Goal: Task Accomplishment & Management: Manage account settings

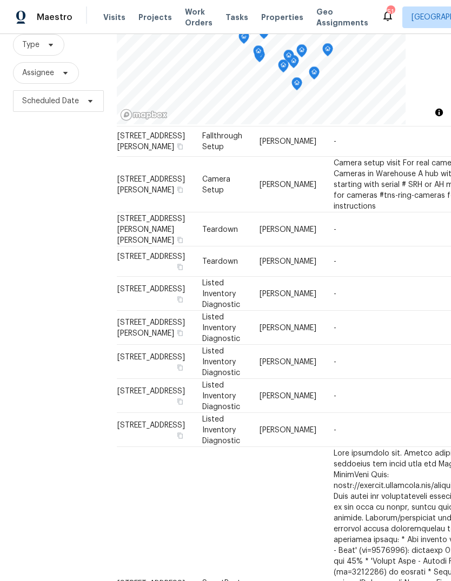
scroll to position [104, 12]
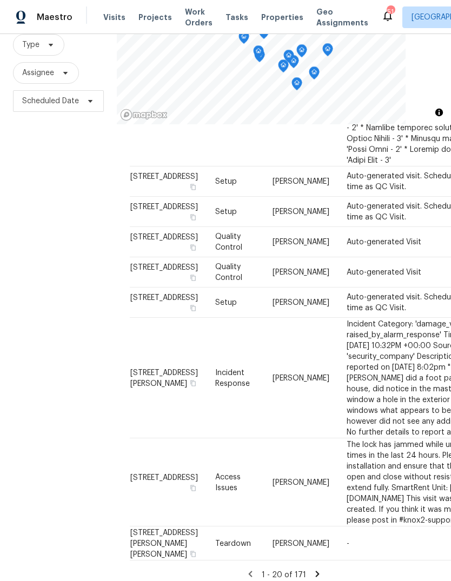
scroll to position [803, 0]
click at [316, 571] on icon at bounding box center [318, 574] width 4 height 6
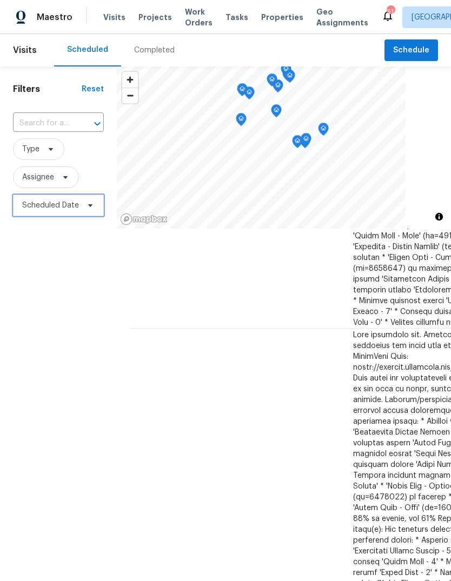
click at [29, 208] on span "Scheduled Date" at bounding box center [50, 205] width 57 height 11
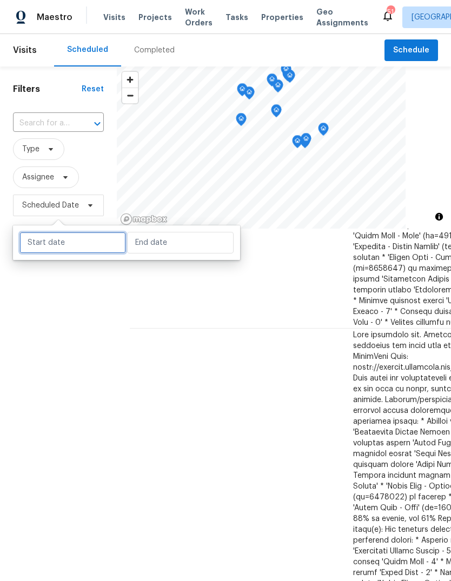
click at [48, 246] on input "text" at bounding box center [72, 243] width 106 height 22
select select "7"
select select "2025"
select select "8"
select select "2025"
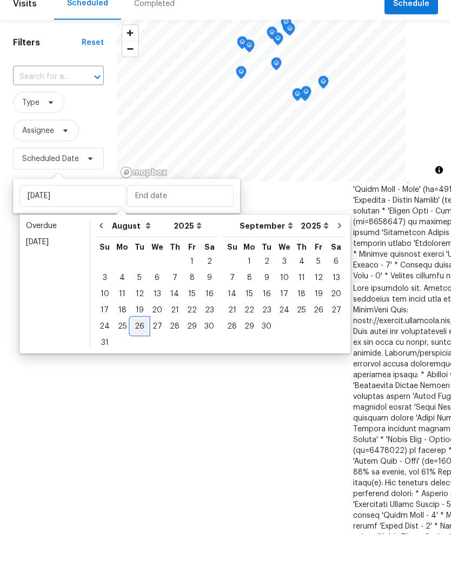
click at [134, 365] on div "26" at bounding box center [139, 372] width 17 height 15
type input "Tue, Aug 26"
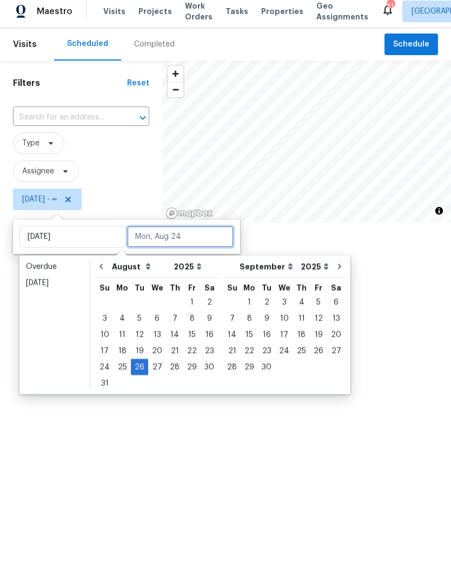
scroll to position [759, 0]
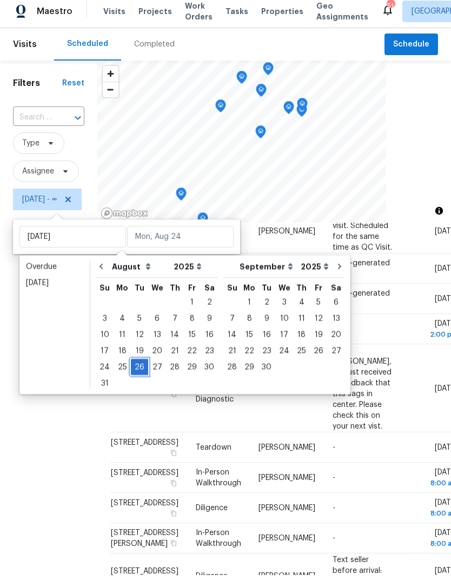
click at [132, 365] on div "26" at bounding box center [139, 372] width 17 height 15
type input "Tue, Aug 26"
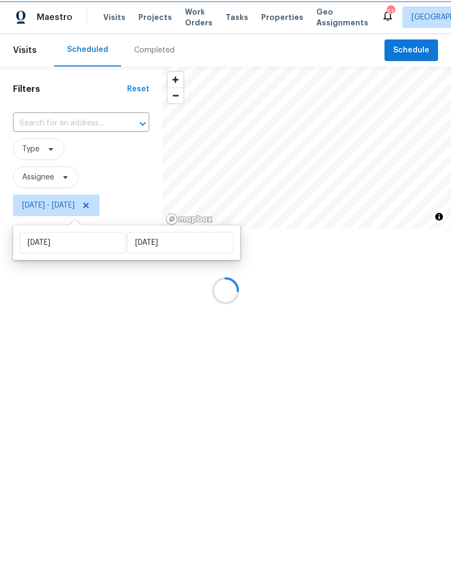
scroll to position [680, 0]
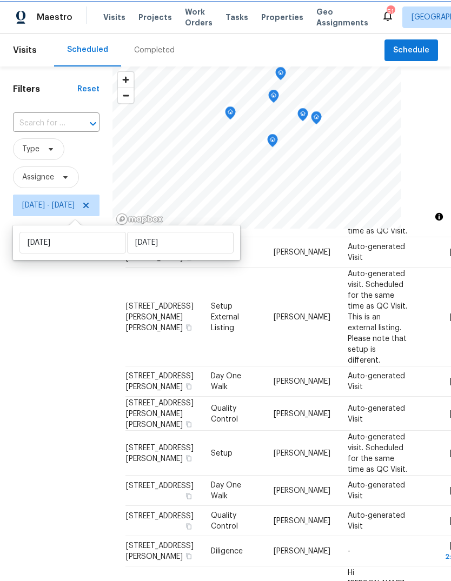
click at [50, 363] on div "Filters Reset ​ Type Assignee Tue, Aug 26 - Tue, Aug 26" at bounding box center [56, 379] width 112 height 627
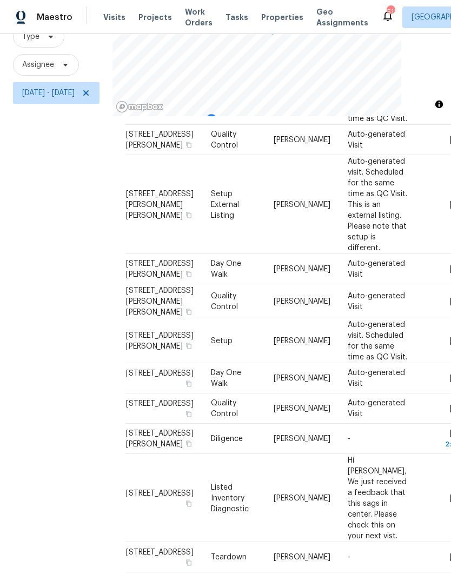
scroll to position [0, 0]
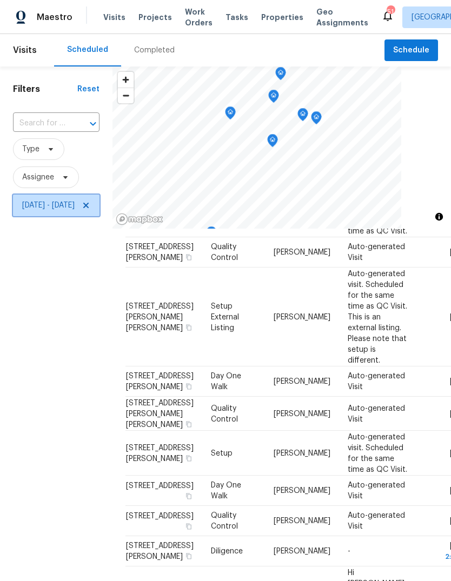
click at [45, 200] on span "Tue, Aug 26 - Tue, Aug 26" at bounding box center [48, 205] width 52 height 11
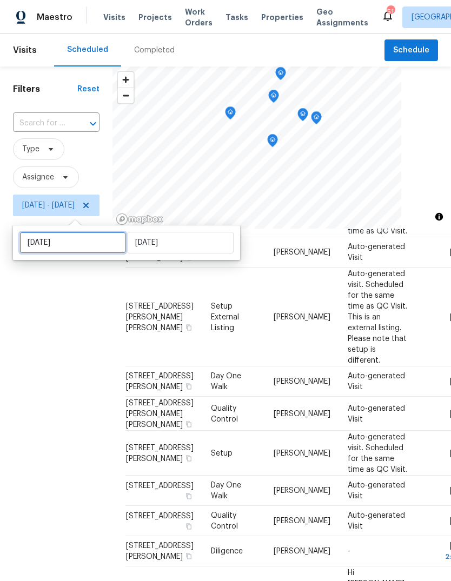
click at [50, 232] on input "Tue, Aug 26" at bounding box center [72, 243] width 106 height 22
select select "7"
select select "2025"
select select "8"
select select "2025"
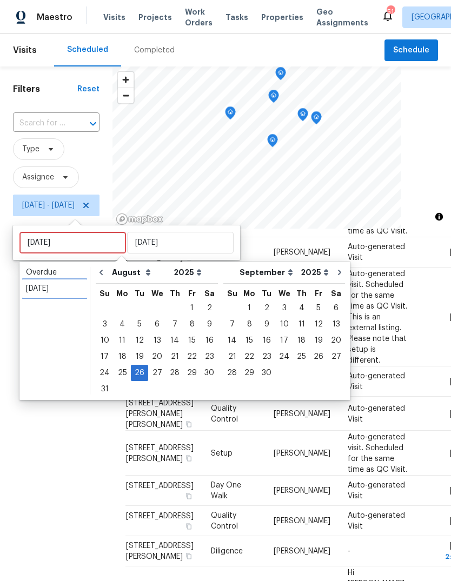
click at [31, 283] on div "Today" at bounding box center [54, 288] width 57 height 11
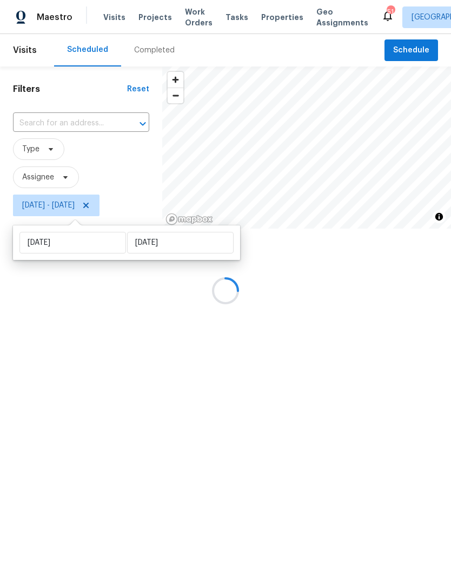
type input "Sun, Aug 24"
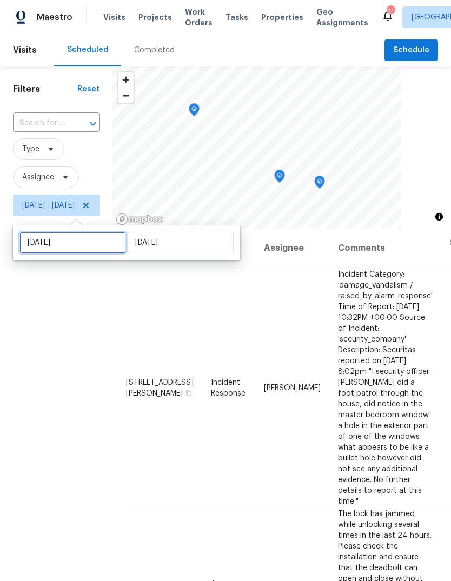
click at [34, 239] on input "Sun, Aug 24" at bounding box center [72, 243] width 106 height 22
select select "7"
select select "2025"
select select "8"
select select "2025"
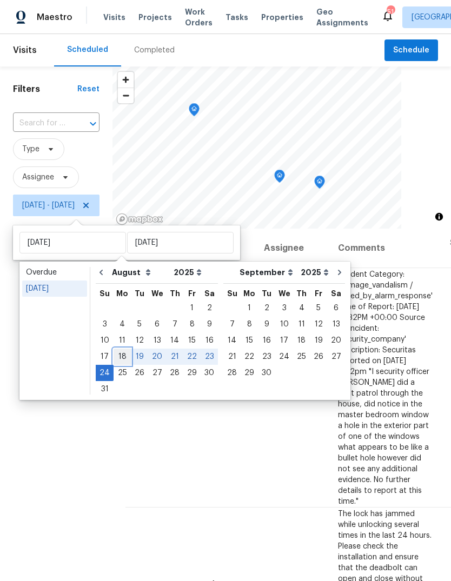
click at [121, 354] on div "18" at bounding box center [121, 356] width 17 height 15
type input "Mon, Aug 18"
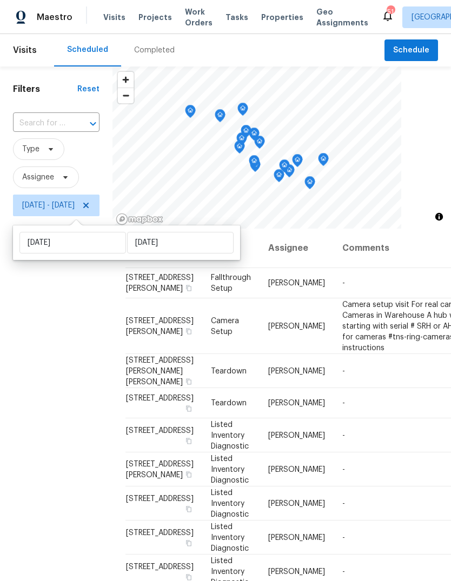
click at [39, 379] on div "Filters Reset ​ Type Assignee Mon, Aug 18 - Sun, Aug 24" at bounding box center [56, 379] width 112 height 627
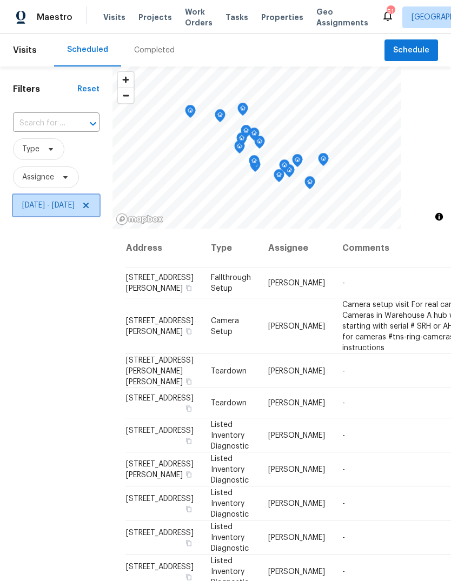
click at [68, 197] on span "Mon, Aug 18 - Sun, Aug 24" at bounding box center [56, 206] width 86 height 22
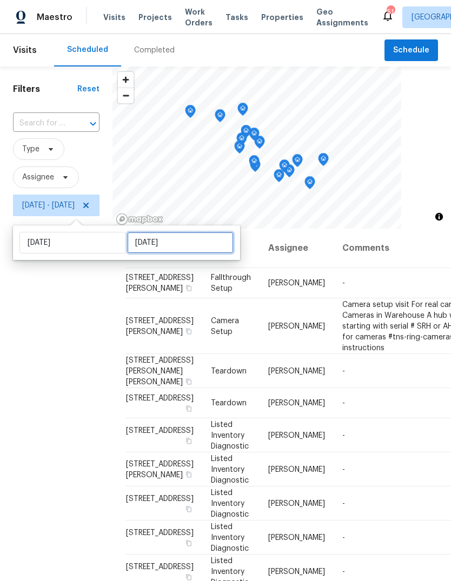
click at [151, 245] on input "Sun, Aug 24" at bounding box center [180, 243] width 106 height 22
select select "7"
select select "2025"
select select "8"
select select "2025"
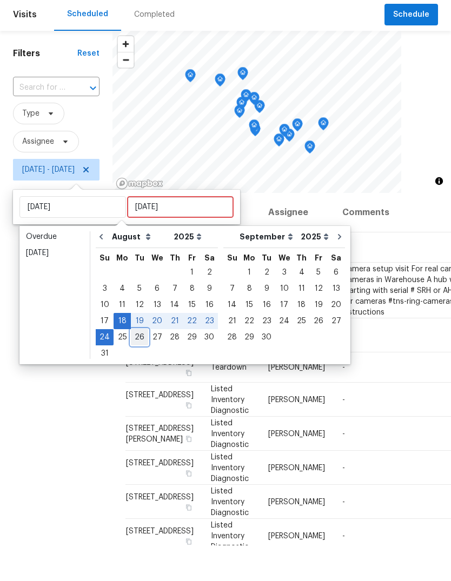
click at [135, 365] on div "26" at bounding box center [139, 372] width 17 height 15
type input "Tue, Aug 26"
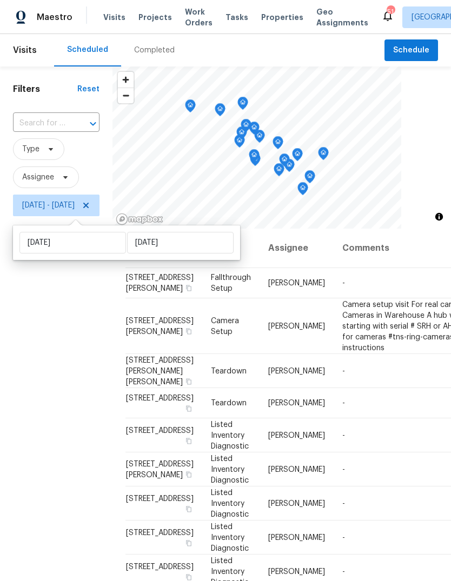
click at [40, 366] on div "Filters Reset ​ Type Assignee Mon, Aug 18 - Tue, Aug 26" at bounding box center [56, 379] width 112 height 627
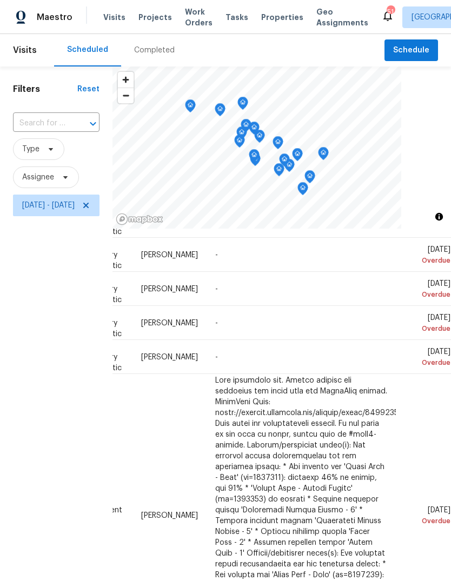
scroll to position [215, 127]
click at [0, 0] on span at bounding box center [0, 0] width 0 height 0
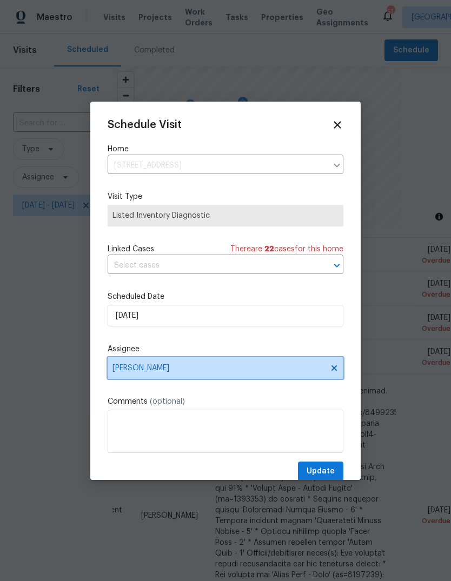
click at [173, 369] on span "Amanda Horton" at bounding box center [218, 368] width 212 height 9
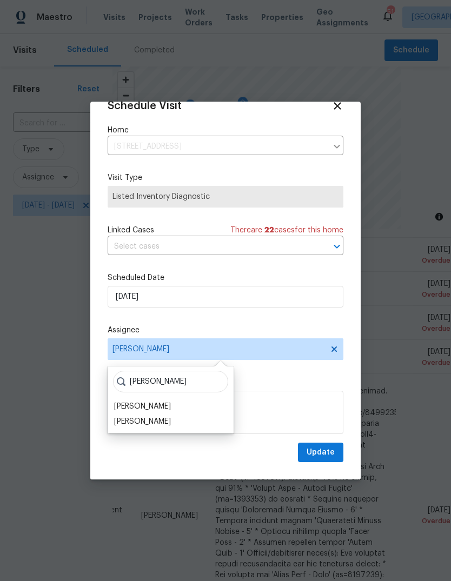
scroll to position [21, 0]
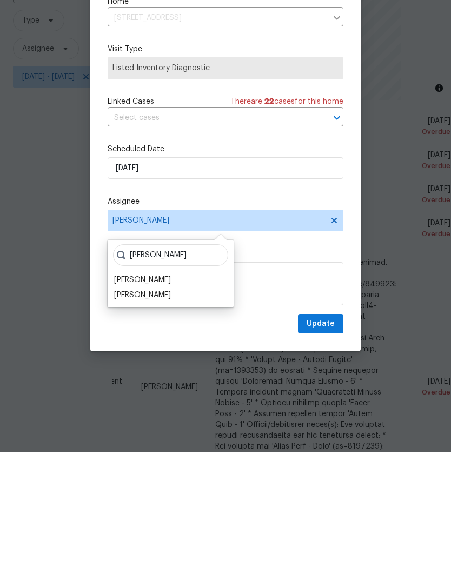
type input "Greg"
click at [155, 418] on div "Greg Janiak" at bounding box center [142, 423] width 57 height 11
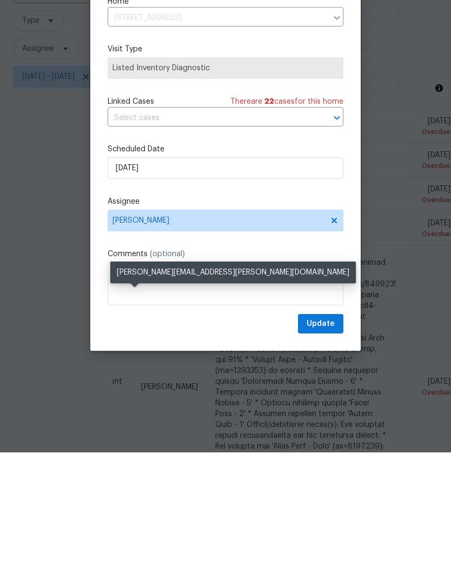
scroll to position [41, 0]
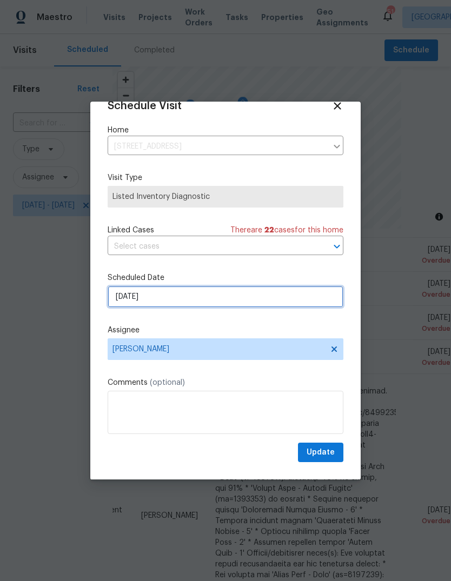
click at [169, 295] on input "8/22/2025" at bounding box center [226, 297] width 236 height 22
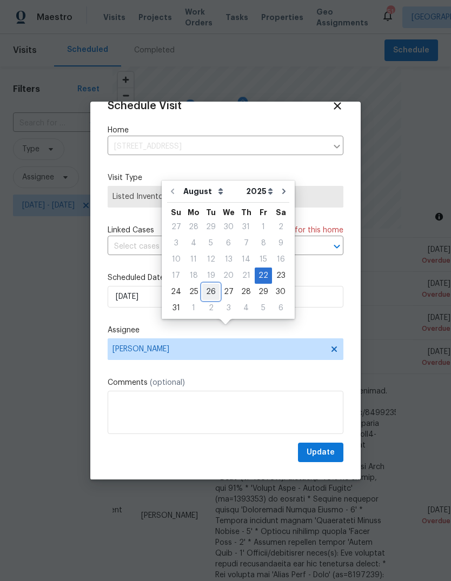
click at [208, 284] on div "26" at bounding box center [210, 291] width 17 height 15
type input "8/26/2025"
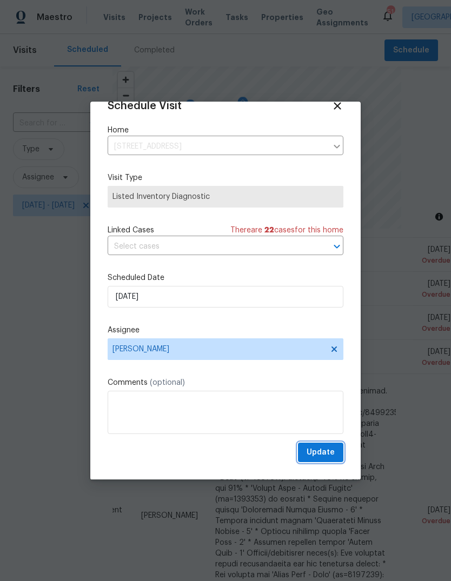
click at [333, 455] on span "Update" at bounding box center [320, 453] width 28 height 14
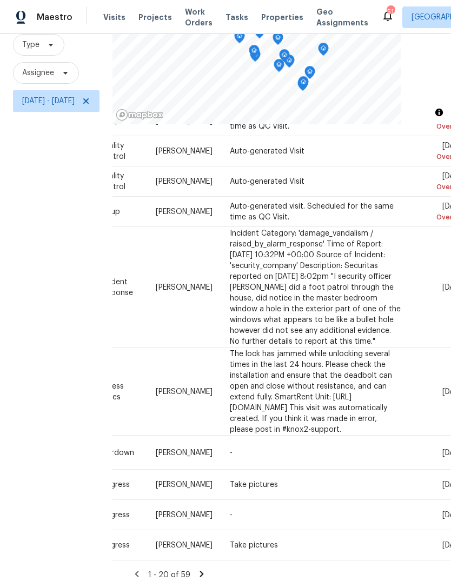
scroll to position [743, 113]
click at [0, 0] on icon at bounding box center [0, 0] width 0 height 0
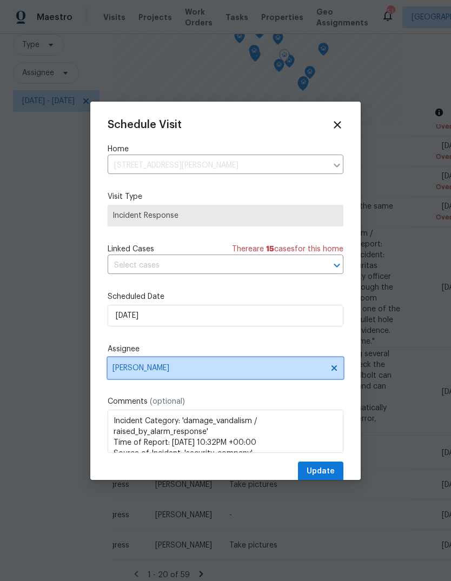
click at [197, 371] on span "Amanda Horton" at bounding box center [218, 368] width 212 height 9
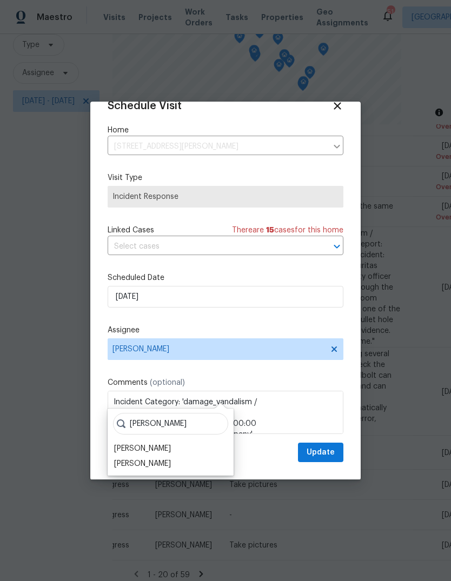
scroll to position [21, 0]
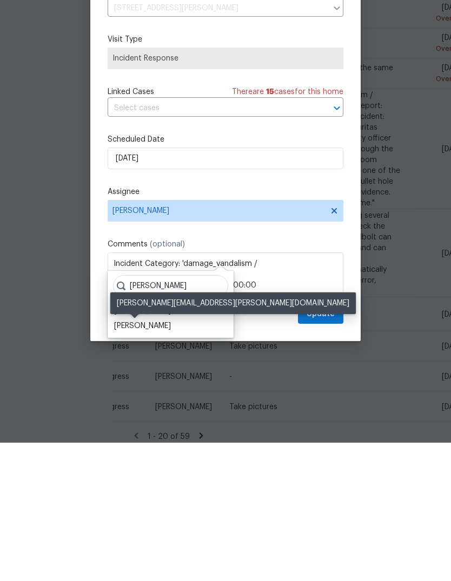
type input "Greg"
click at [144, 459] on div "Greg Janiak" at bounding box center [142, 464] width 57 height 11
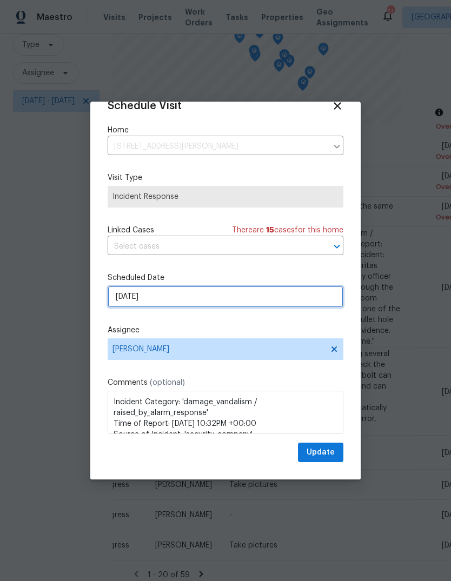
click at [165, 300] on input "8/24/2025" at bounding box center [226, 297] width 236 height 22
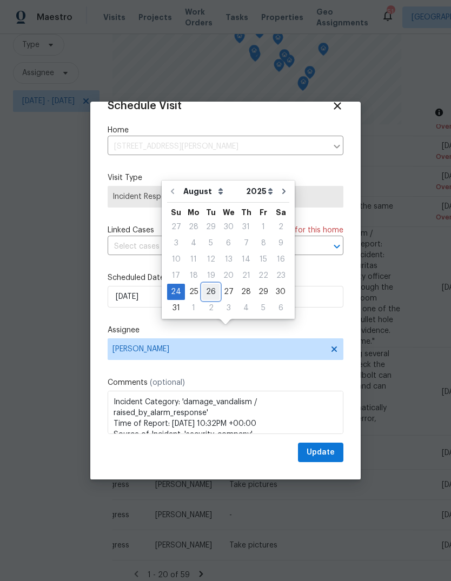
click at [215, 284] on div "26" at bounding box center [210, 291] width 17 height 15
type input "8/26/2025"
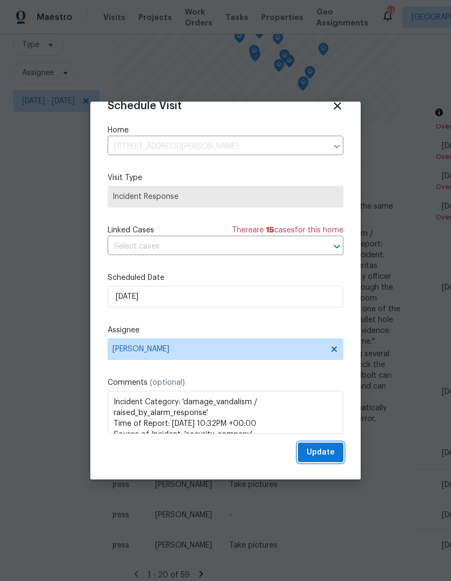
click at [328, 452] on span "Update" at bounding box center [320, 453] width 28 height 14
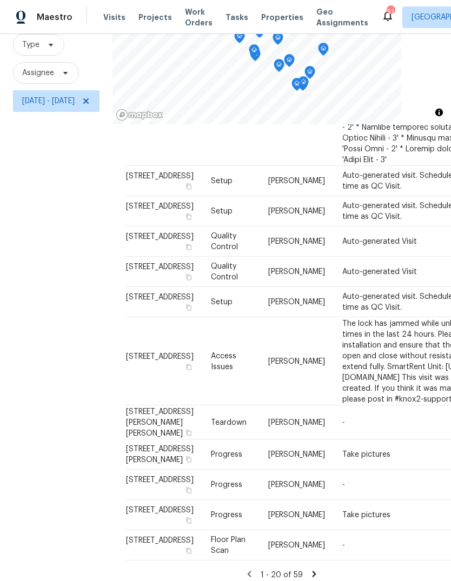
scroll to position [727, 0]
click at [319, 569] on icon at bounding box center [314, 574] width 10 height 10
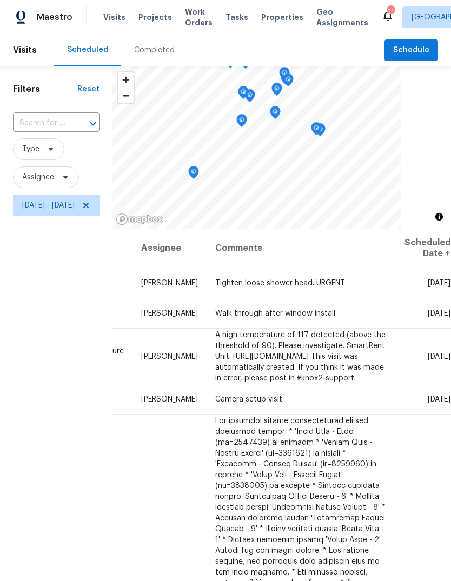
scroll to position [0, 128]
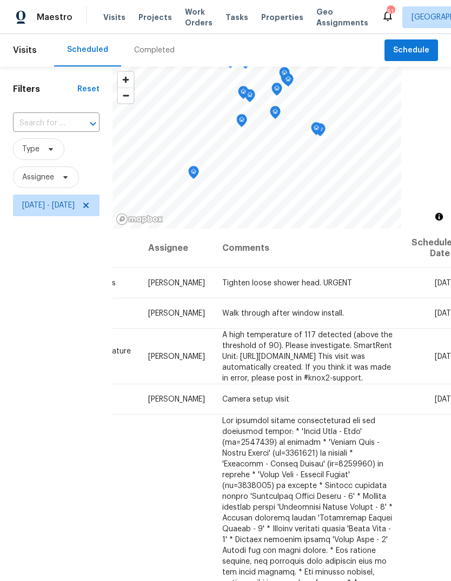
click at [0, 0] on icon at bounding box center [0, 0] width 0 height 0
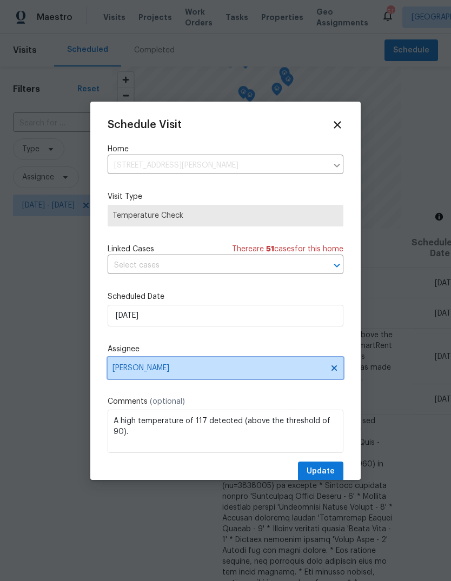
click at [172, 369] on span "Ken Romain" at bounding box center [218, 368] width 212 height 9
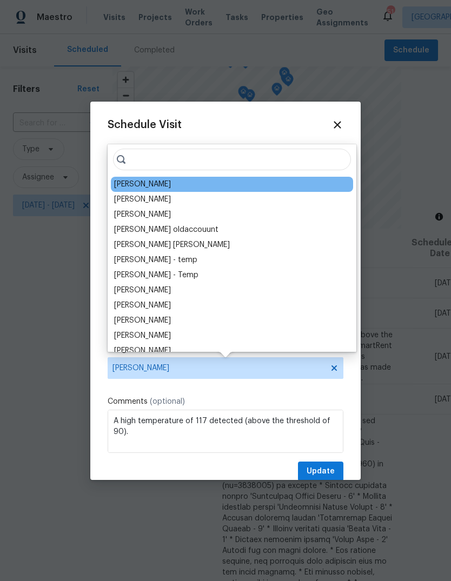
click at [329, 302] on label "Scheduled Date" at bounding box center [226, 296] width 236 height 11
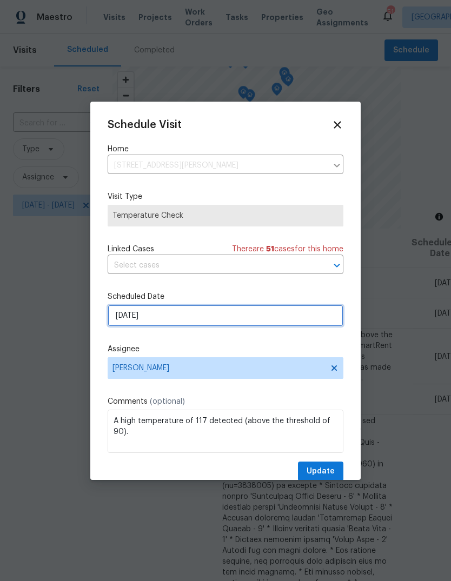
click at [306, 322] on input "8/25/2025" at bounding box center [226, 316] width 236 height 22
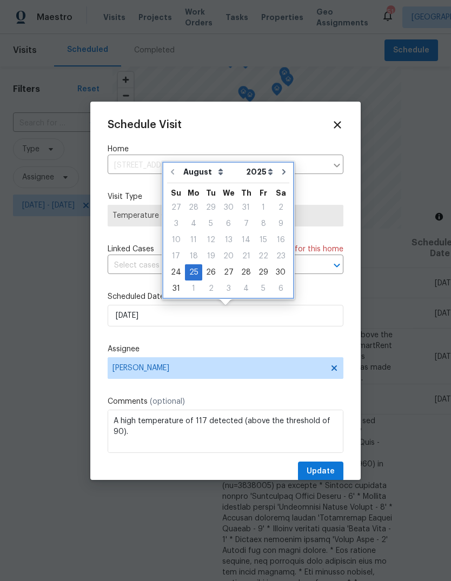
click at [280, 171] on icon "Go to next month" at bounding box center [283, 172] width 9 height 9
type input "9/25/2025"
select select "8"
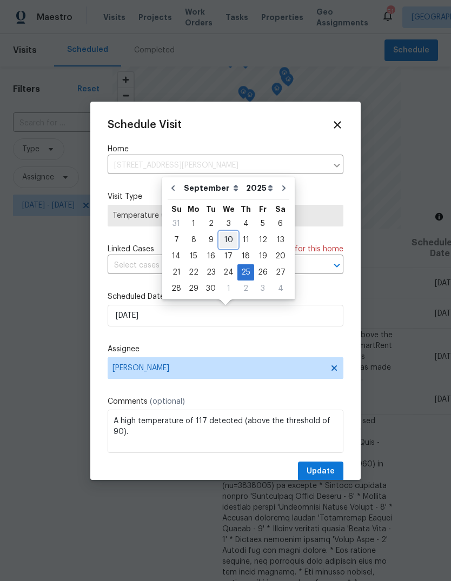
click at [227, 242] on div "10" at bounding box center [228, 239] width 18 height 15
type input "9/10/2025"
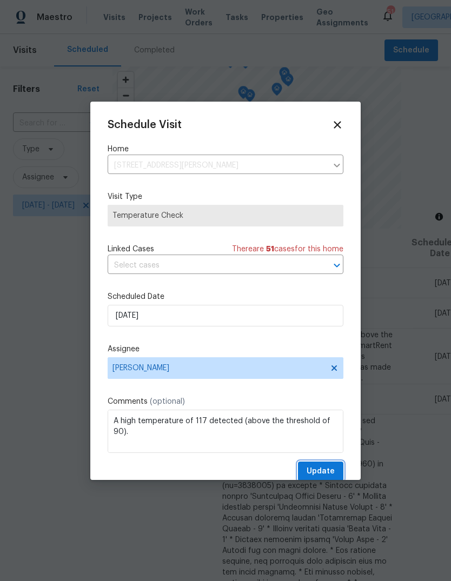
click at [324, 473] on span "Update" at bounding box center [320, 472] width 28 height 14
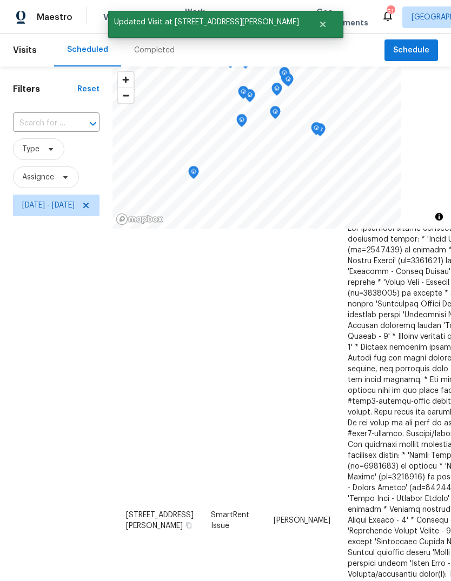
scroll to position [137, -1]
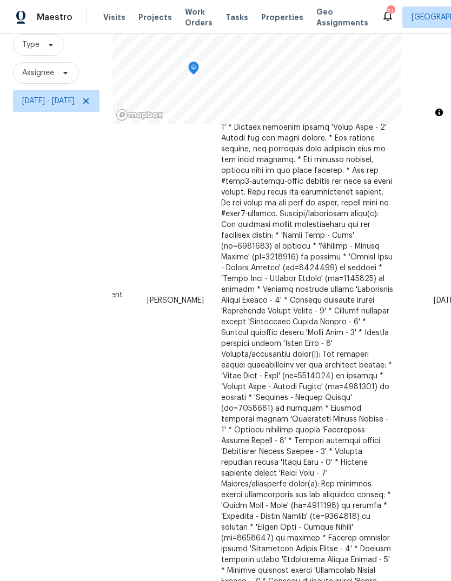
click at [0, 0] on icon at bounding box center [0, 0] width 0 height 0
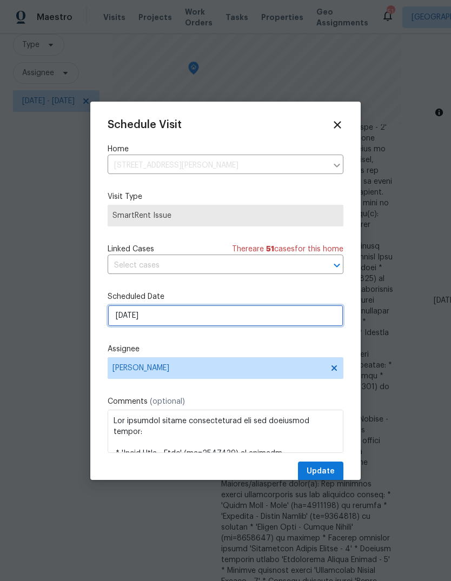
click at [186, 323] on input "8/25/2025" at bounding box center [226, 316] width 236 height 22
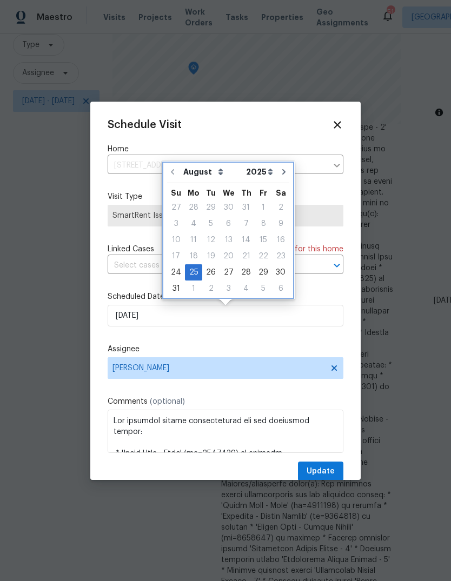
click at [279, 173] on icon "Go to next month" at bounding box center [283, 172] width 9 height 9
type input "9/25/2025"
select select "8"
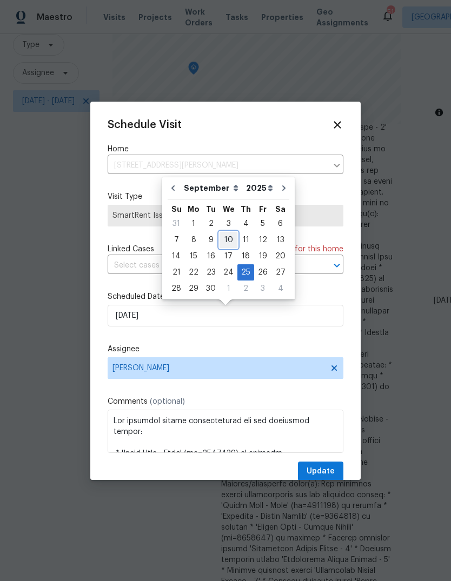
click at [226, 243] on div "10" at bounding box center [228, 239] width 18 height 15
type input "9/10/2025"
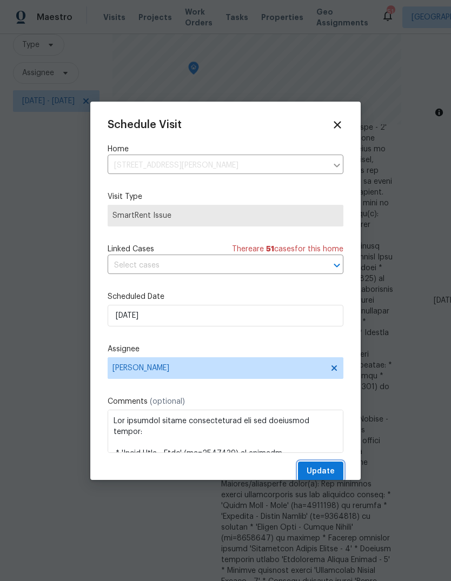
click at [321, 472] on span "Update" at bounding box center [320, 472] width 28 height 14
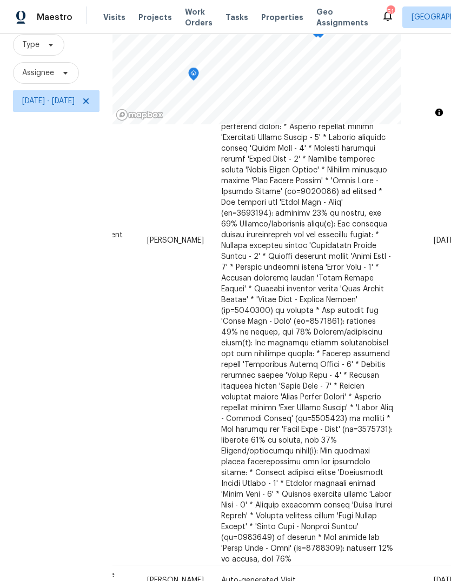
click at [0, 0] on icon at bounding box center [0, 0] width 0 height 0
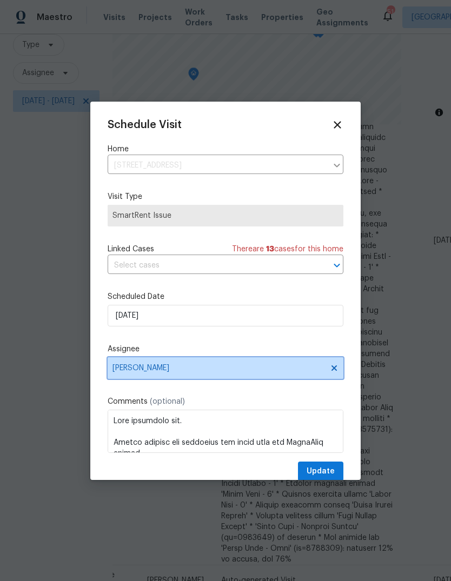
click at [166, 372] on span "Joseph White" at bounding box center [218, 368] width 212 height 9
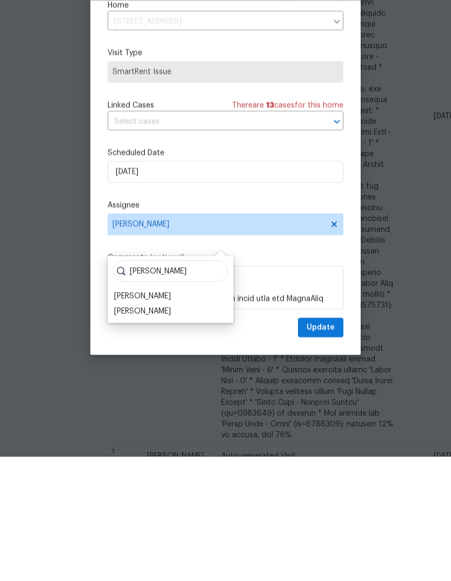
type input "Greg"
click at [149, 430] on div "Greg Janiak" at bounding box center [142, 435] width 57 height 11
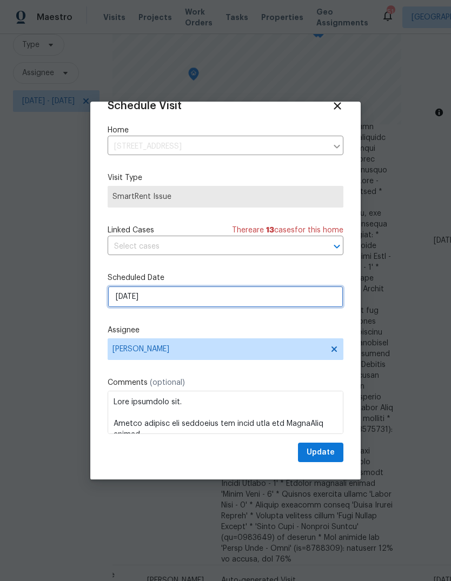
click at [176, 302] on input "8/25/2025" at bounding box center [226, 297] width 236 height 22
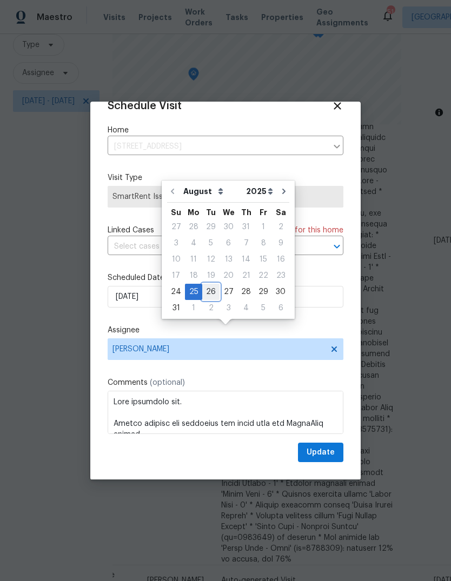
click at [208, 284] on div "26" at bounding box center [210, 291] width 17 height 15
type input "8/26/2025"
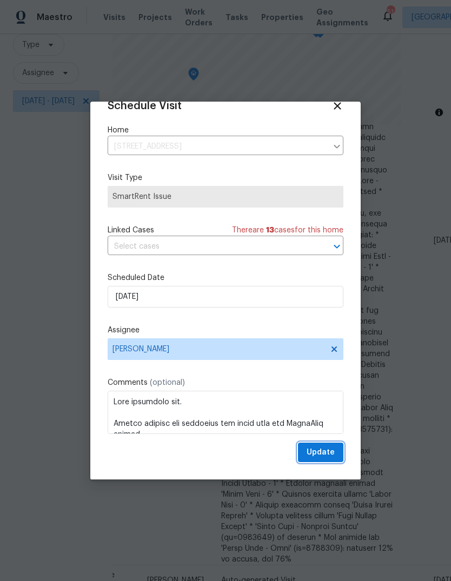
click at [327, 456] on span "Update" at bounding box center [320, 453] width 28 height 14
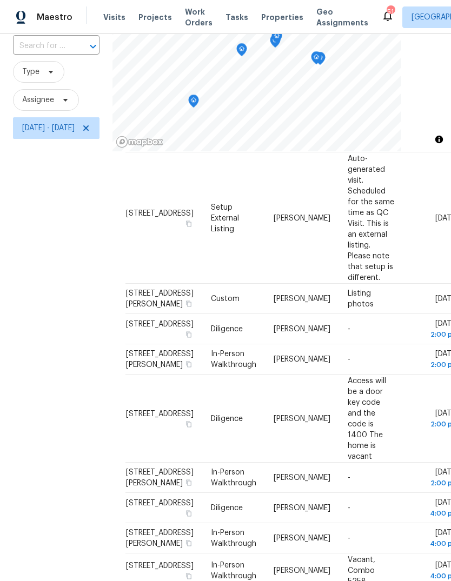
scroll to position [165, 0]
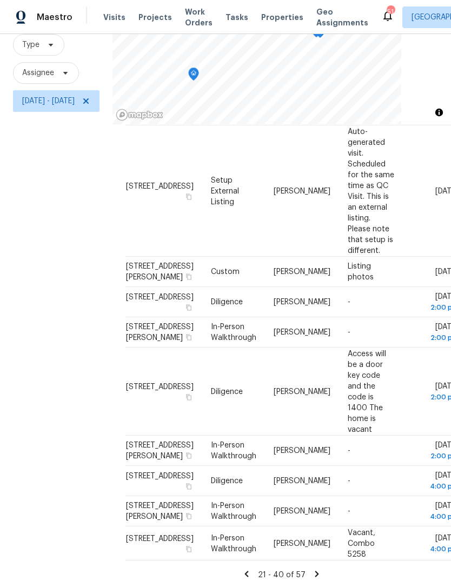
click at [249, 571] on icon at bounding box center [247, 574] width 4 height 6
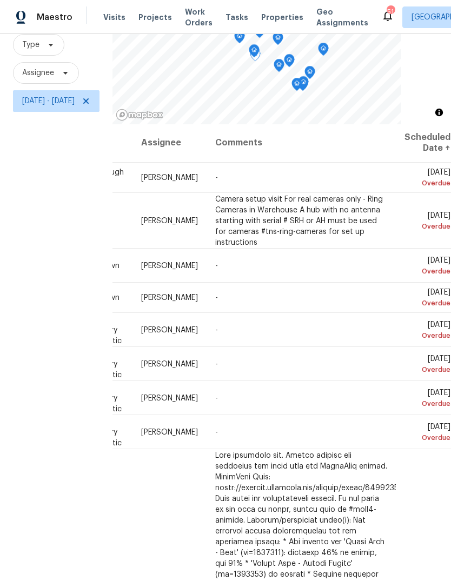
click at [0, 0] on icon at bounding box center [0, 0] width 0 height 0
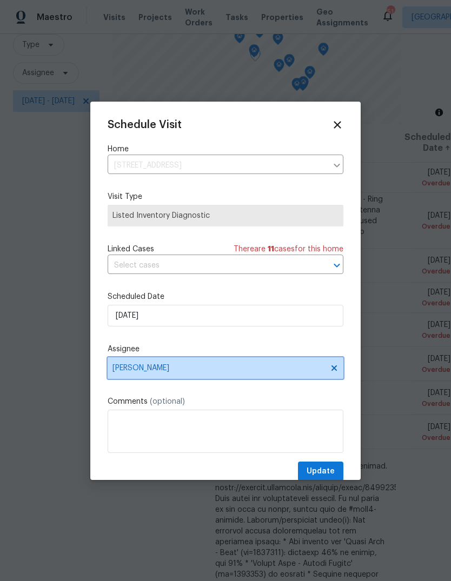
click at [169, 369] on span "Wayne Putnam" at bounding box center [218, 368] width 212 height 9
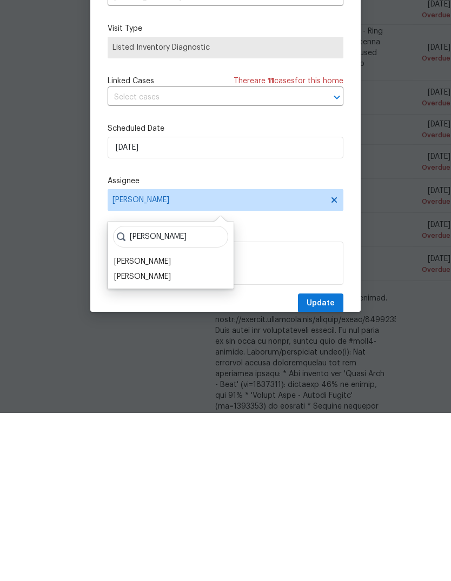
type input "Greg"
click at [154, 439] on div "Greg Janiak" at bounding box center [142, 444] width 57 height 11
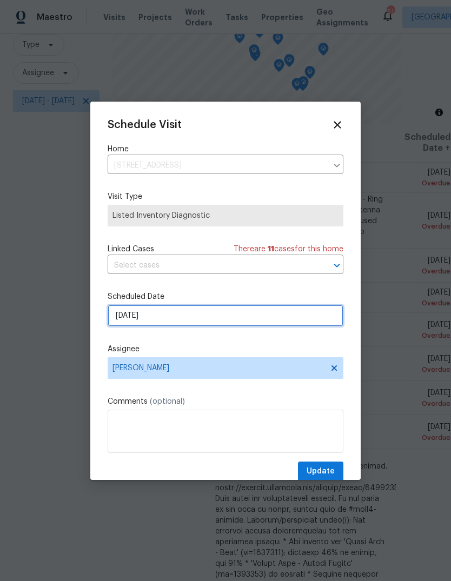
click at [164, 311] on input "8/22/2025" at bounding box center [226, 316] width 236 height 22
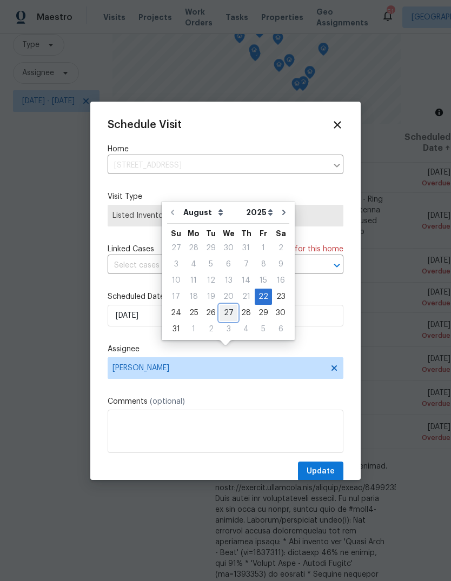
click at [229, 305] on div "27" at bounding box center [228, 312] width 18 height 15
type input "8/27/2025"
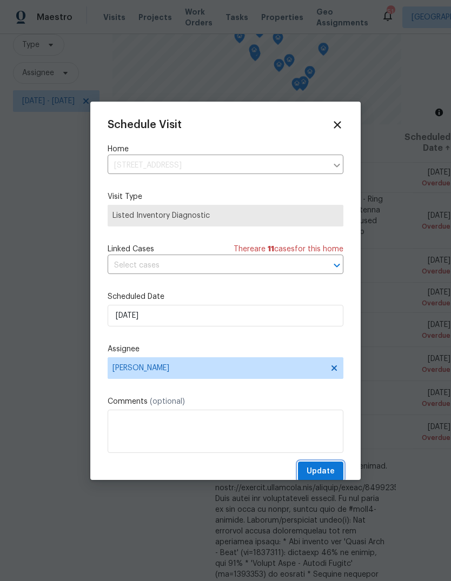
click at [329, 474] on span "Update" at bounding box center [320, 472] width 28 height 14
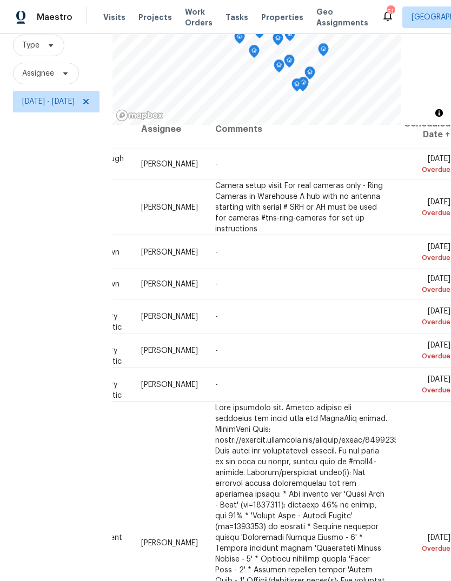
click at [0, 0] on icon at bounding box center [0, 0] width 0 height 0
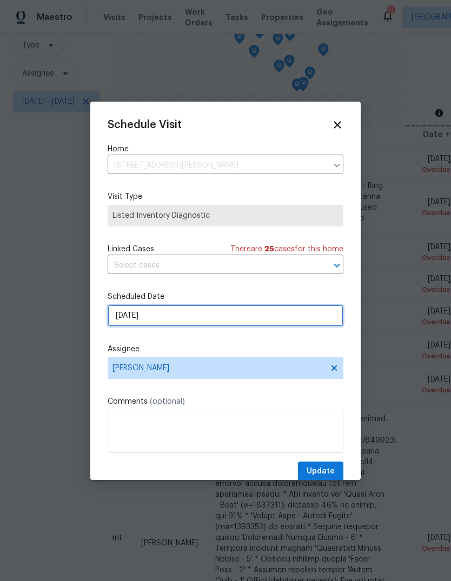
click at [182, 316] on input "8/22/2025" at bounding box center [226, 316] width 236 height 22
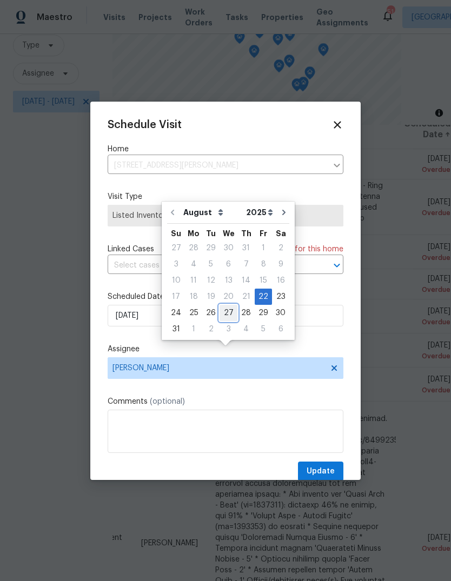
click at [228, 305] on div "27" at bounding box center [228, 312] width 18 height 15
type input "8/27/2025"
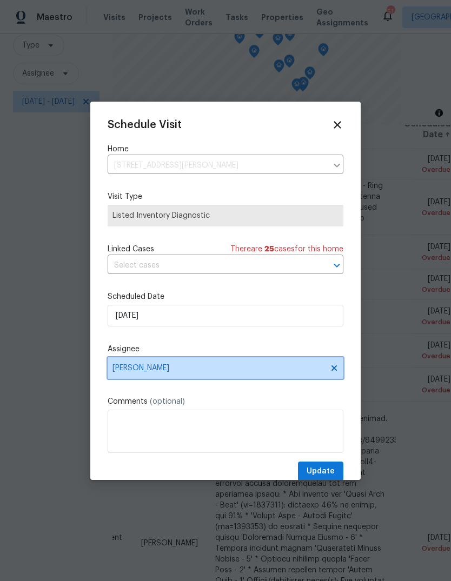
click at [192, 363] on span "Lee Privette" at bounding box center [226, 368] width 236 height 22
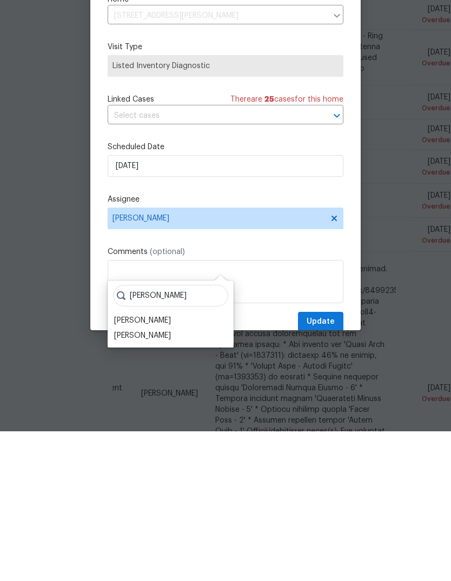
type input "Greg"
click at [150, 480] on div "Greg Janiak" at bounding box center [142, 485] width 57 height 11
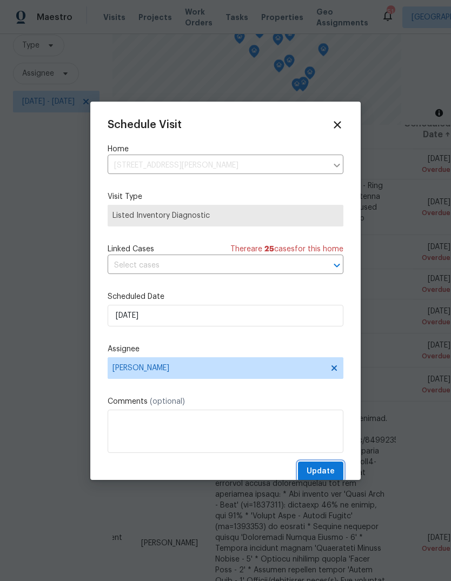
click at [333, 474] on span "Update" at bounding box center [320, 472] width 28 height 14
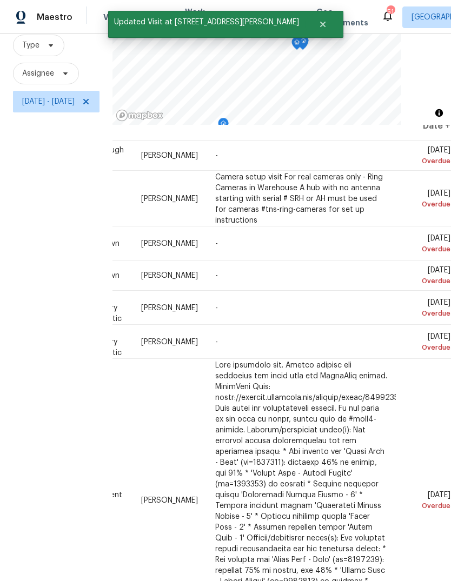
click at [0, 0] on icon at bounding box center [0, 0] width 0 height 0
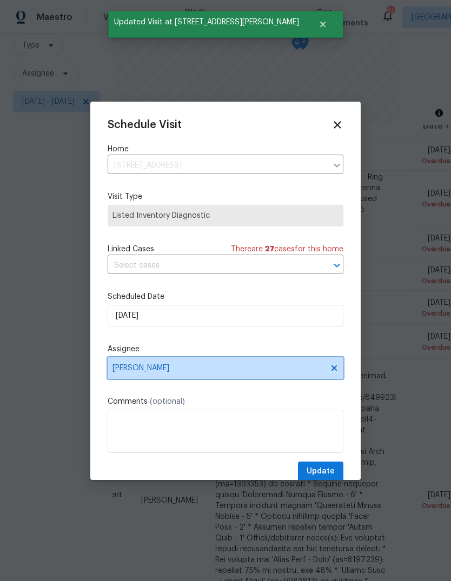
click at [156, 371] on span "Wayne Putnam" at bounding box center [218, 368] width 212 height 9
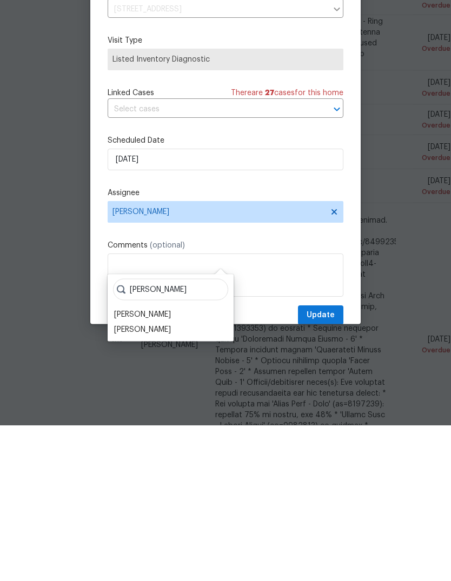
type input "Greg"
click at [148, 480] on div "Greg Janiak" at bounding box center [142, 485] width 57 height 11
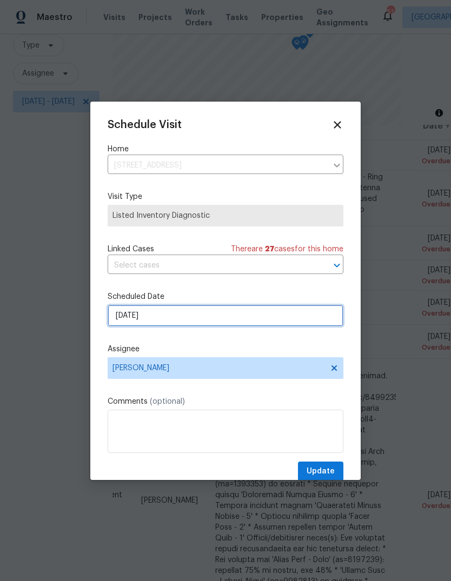
click at [167, 319] on input "8/22/2025" at bounding box center [226, 316] width 236 height 22
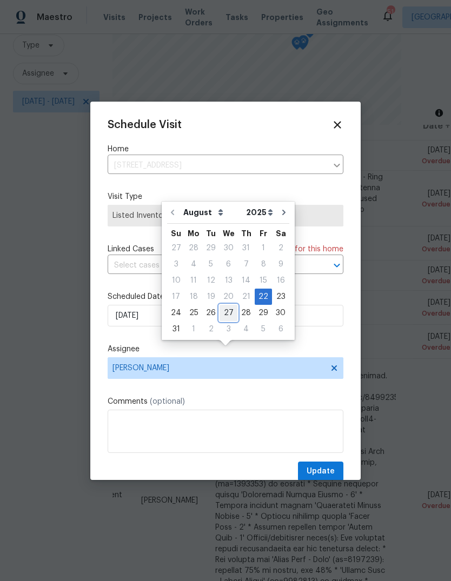
click at [226, 305] on div "27" at bounding box center [228, 312] width 18 height 15
type input "8/27/2025"
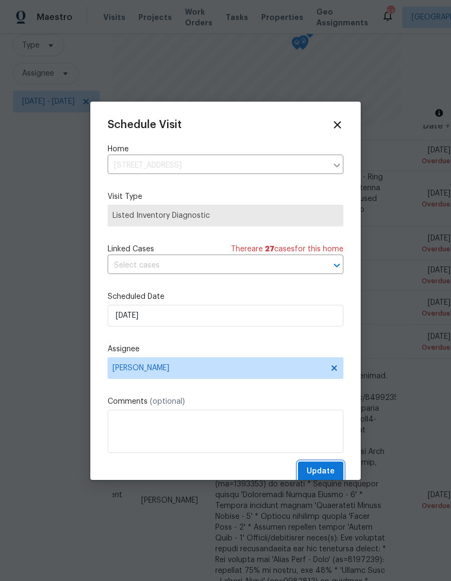
click at [336, 467] on button "Update" at bounding box center [320, 471] width 45 height 20
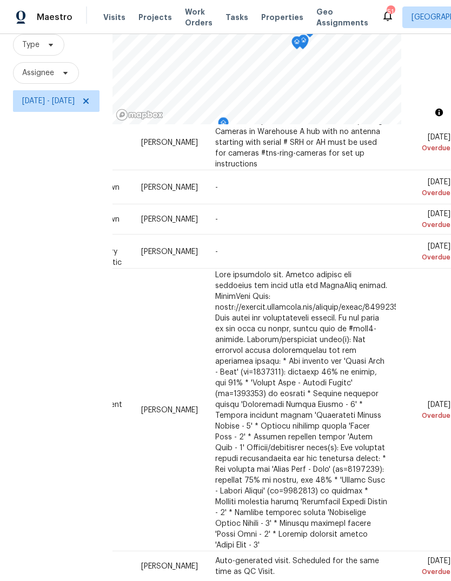
click at [0, 0] on icon at bounding box center [0, 0] width 0 height 0
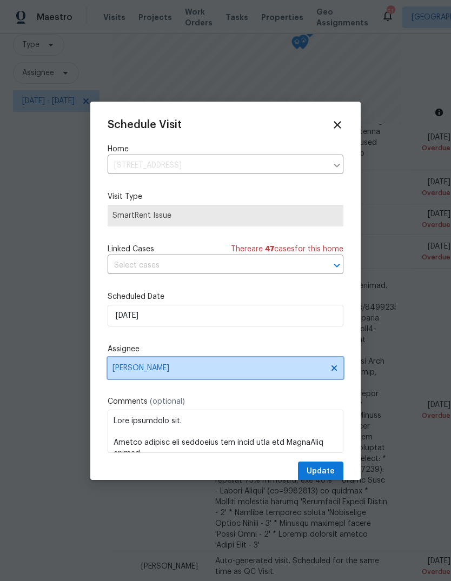
click at [149, 372] on span "Lee Privette" at bounding box center [218, 368] width 212 height 9
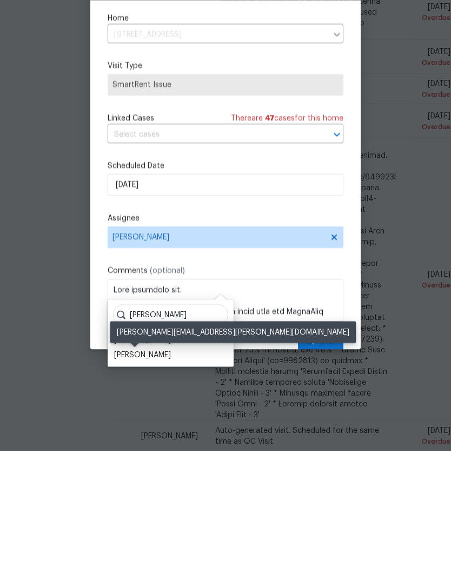
type input "Greg"
click at [155, 480] on div "Greg Janiak" at bounding box center [142, 485] width 57 height 11
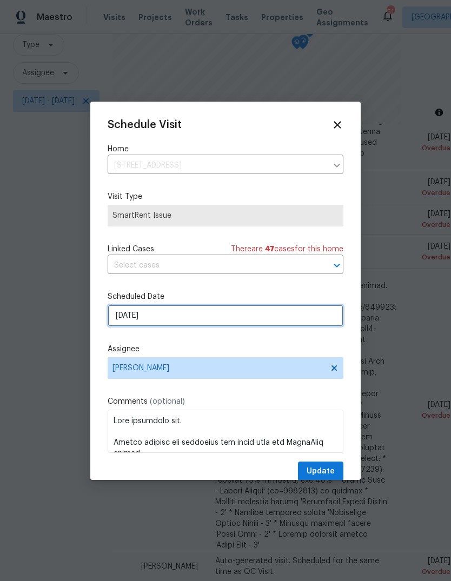
click at [156, 325] on input "8/22/2025" at bounding box center [226, 316] width 236 height 22
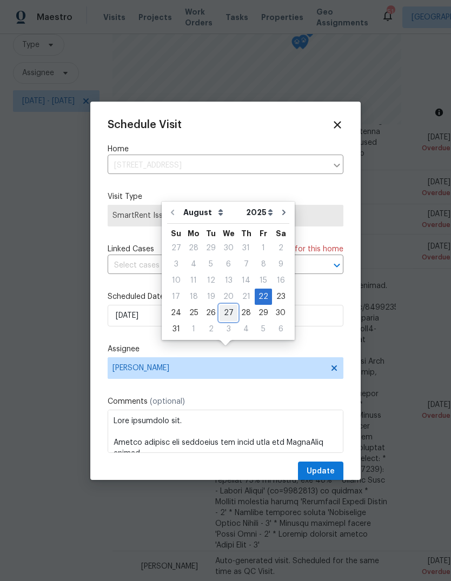
click at [225, 305] on div "27" at bounding box center [228, 312] width 18 height 15
type input "8/27/2025"
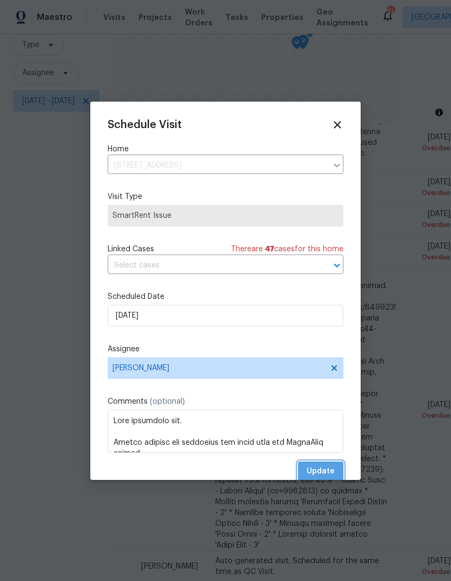
click at [327, 473] on span "Update" at bounding box center [320, 472] width 28 height 14
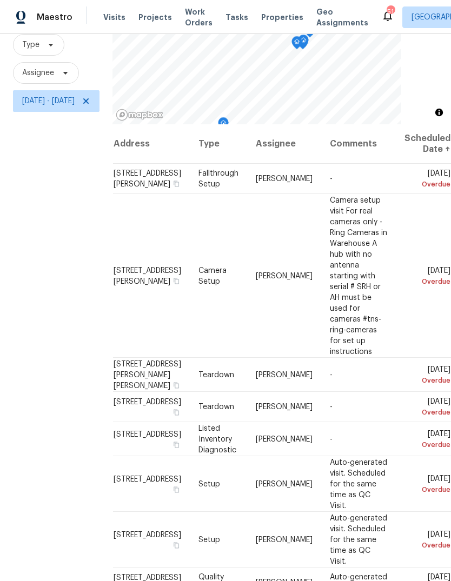
scroll to position [0, 127]
click at [0, 0] on icon at bounding box center [0, 0] width 0 height 0
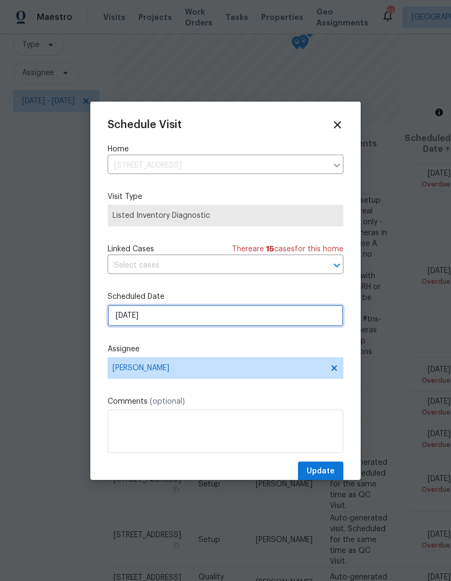
click at [194, 315] on input "8/22/2025" at bounding box center [226, 316] width 236 height 22
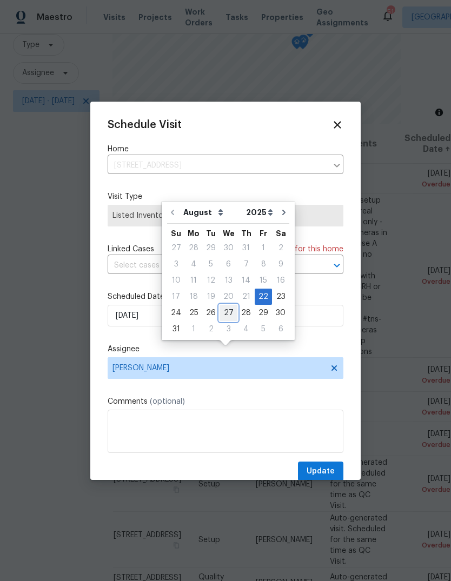
click at [228, 305] on div "27" at bounding box center [228, 312] width 18 height 15
type input "8/27/2025"
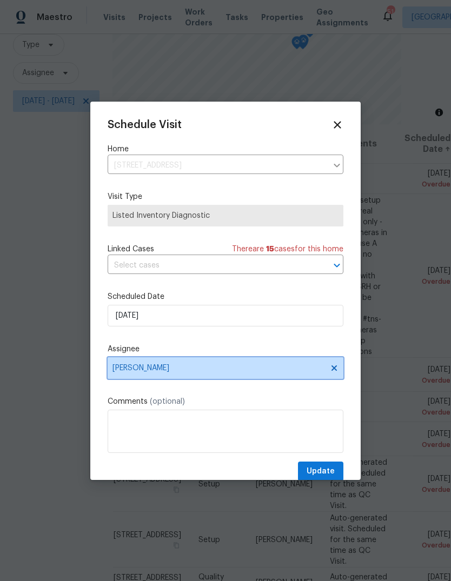
click at [204, 372] on span "Wayne Putnam" at bounding box center [218, 368] width 212 height 9
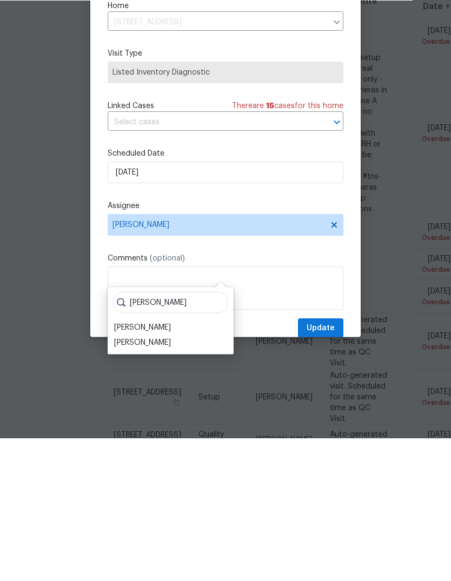
type input "Greg"
click at [150, 480] on div "Greg Janiak" at bounding box center [142, 485] width 57 height 11
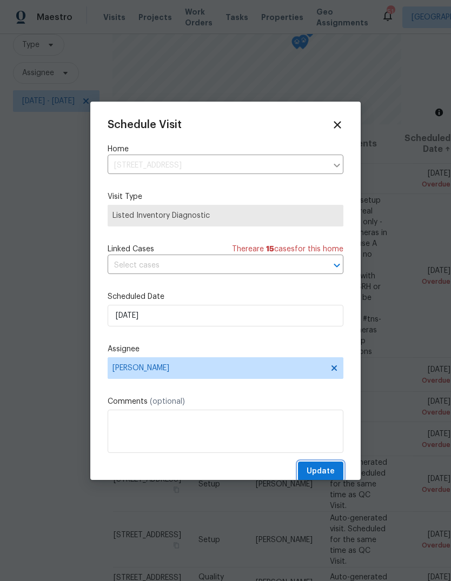
click at [335, 467] on button "Update" at bounding box center [320, 471] width 45 height 20
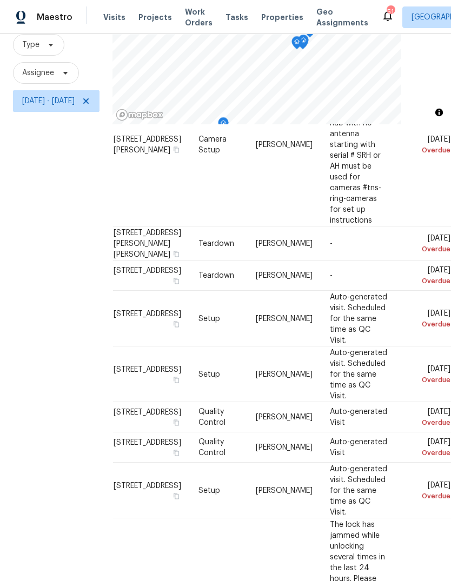
scroll to position [131, 127]
click at [0, 0] on icon at bounding box center [0, 0] width 0 height 0
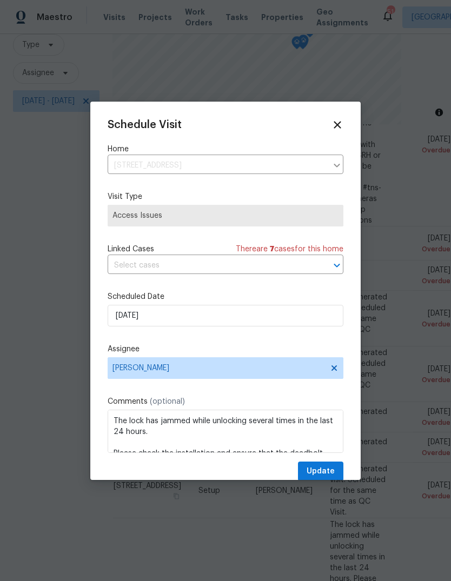
click at [335, 130] on icon at bounding box center [337, 125] width 12 height 12
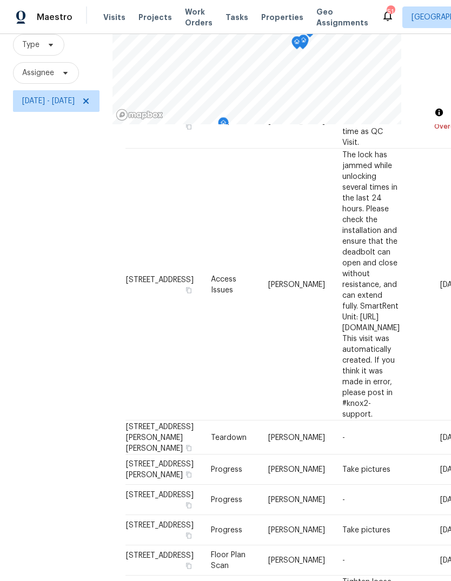
scroll to position [500, 0]
click at [75, 96] on span "Mon, Aug 18 - Tue, Aug 26" at bounding box center [48, 101] width 52 height 11
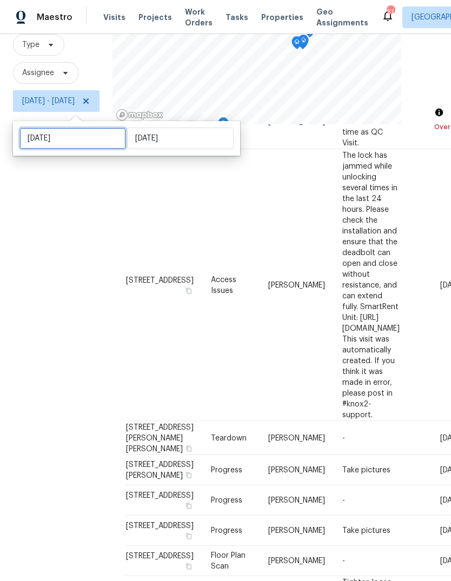
click at [54, 128] on input "Mon, Aug 18" at bounding box center [72, 139] width 106 height 22
select select "7"
select select "2025"
select select "8"
select select "2025"
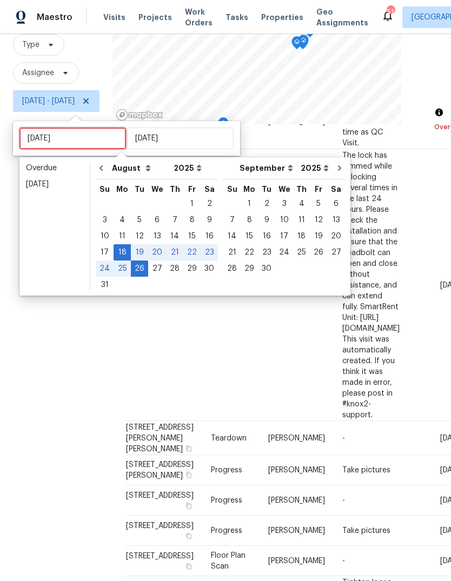
type input "Wed, Aug 27"
click at [152, 261] on div "27" at bounding box center [157, 268] width 18 height 15
type input "Wed, Aug 27"
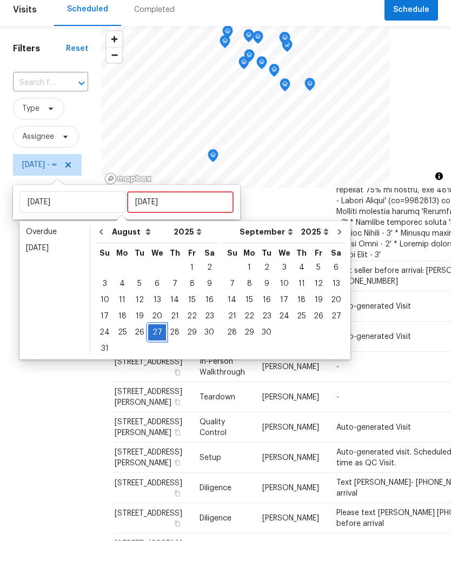
click at [160, 365] on div "27" at bounding box center [157, 372] width 18 height 15
type input "Wed, Aug 27"
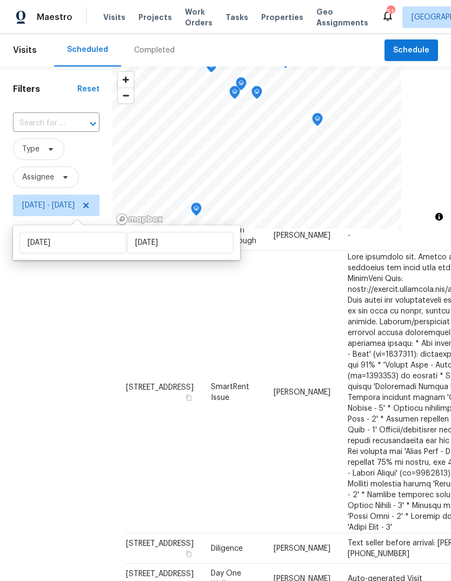
click at [79, 386] on div "Filters Reset ​ Type Assignee Wed, Aug 27 - Wed, Aug 27" at bounding box center [56, 379] width 112 height 627
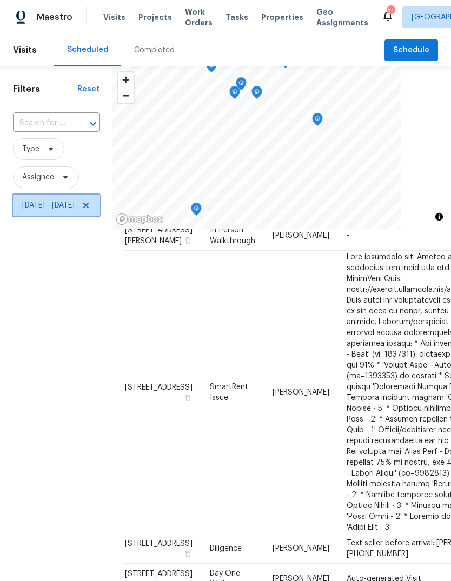
click at [90, 201] on span at bounding box center [84, 205] width 12 height 9
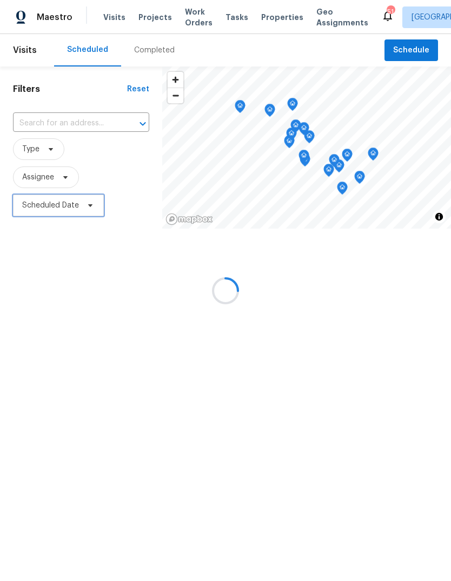
scroll to position [479, 1]
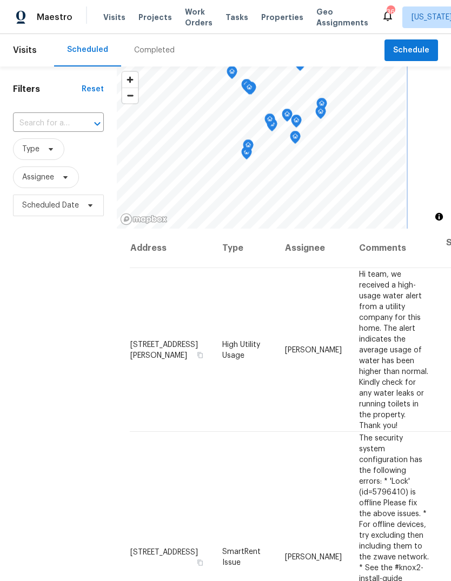
click at [249, 150] on icon "Map marker" at bounding box center [248, 146] width 10 height 12
click at [244, 152] on icon "Map marker" at bounding box center [248, 146] width 11 height 14
click at [245, 155] on div "Map marker" at bounding box center [248, 147] width 11 height 17
click at [248, 152] on icon "Map marker" at bounding box center [248, 146] width 10 height 12
click at [245, 155] on div "Map marker" at bounding box center [248, 147] width 11 height 17
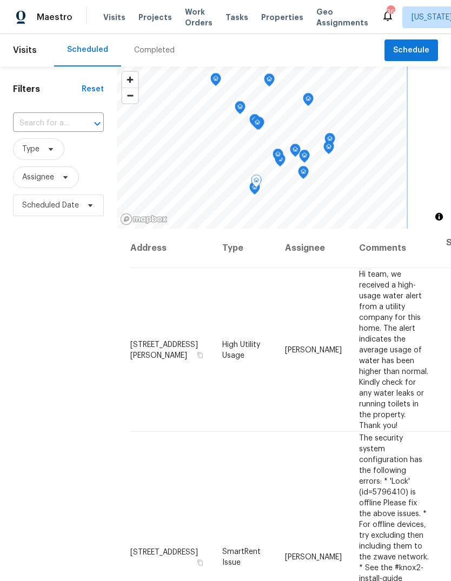
click at [251, 185] on icon "Map marker" at bounding box center [256, 182] width 11 height 14
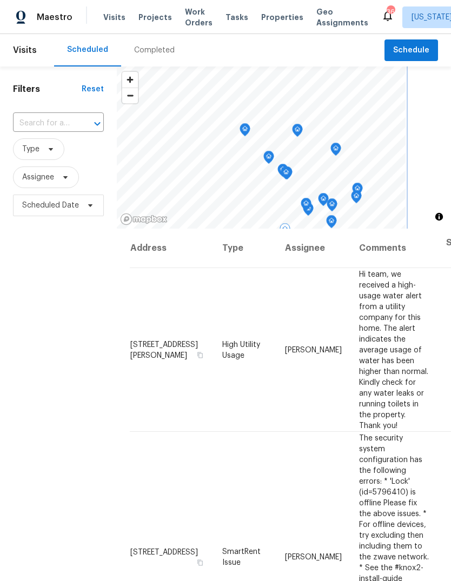
click at [242, 129] on icon "Map marker" at bounding box center [245, 130] width 10 height 12
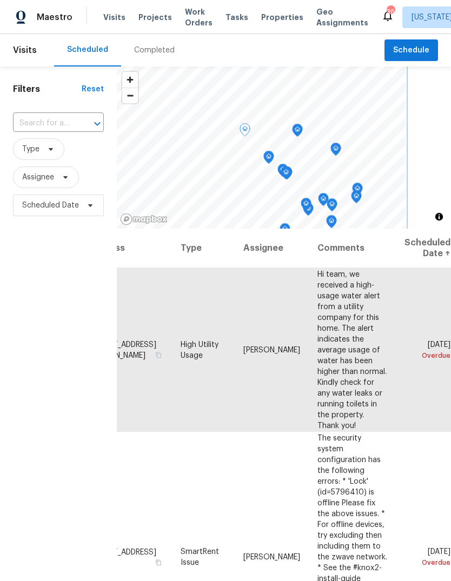
scroll to position [0, 109]
click at [0, 0] on icon at bounding box center [0, 0] width 0 height 0
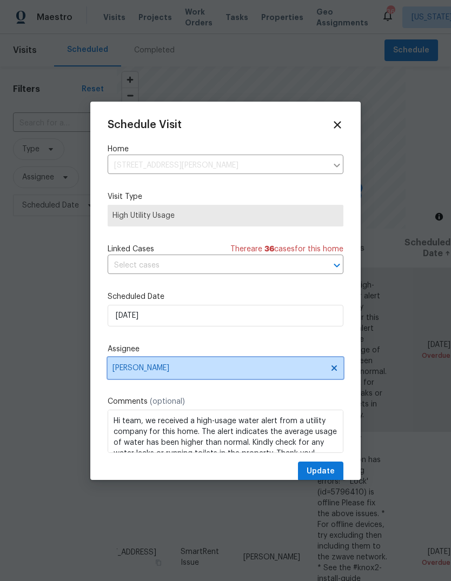
click at [166, 369] on span "Anthony Andreala" at bounding box center [218, 368] width 212 height 9
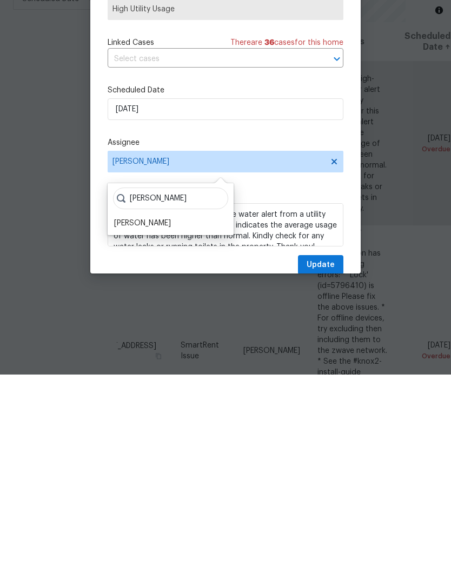
type input "Nicol"
click at [139, 424] on div "[PERSON_NAME]" at bounding box center [142, 429] width 57 height 11
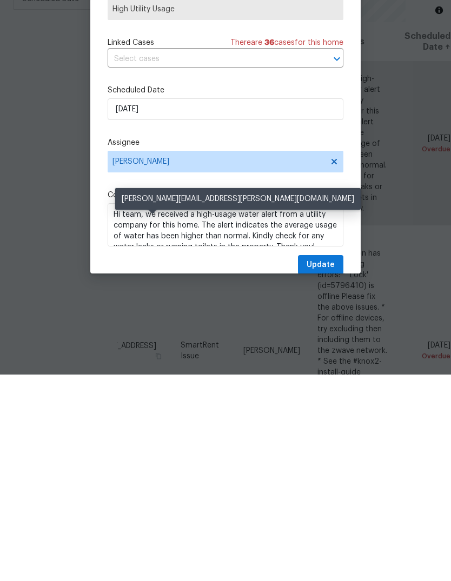
scroll to position [41, 0]
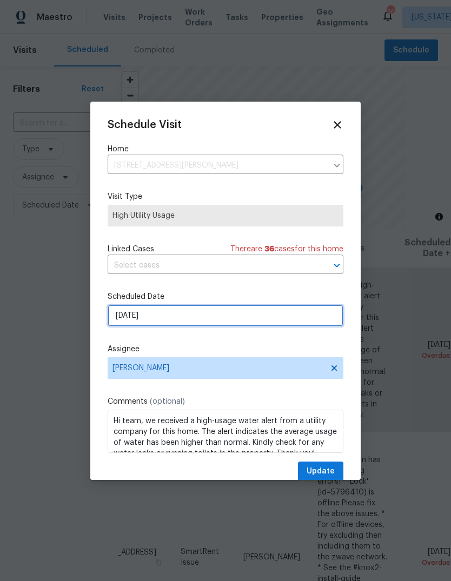
click at [153, 318] on input "8/14/2025" at bounding box center [226, 316] width 236 height 22
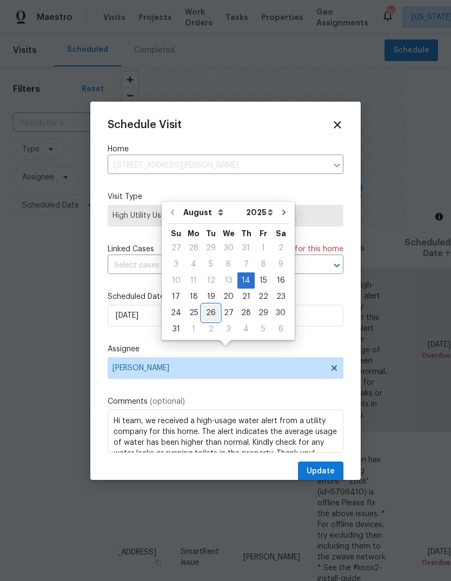
click at [209, 305] on div "26" at bounding box center [210, 312] width 17 height 15
type input "8/26/2025"
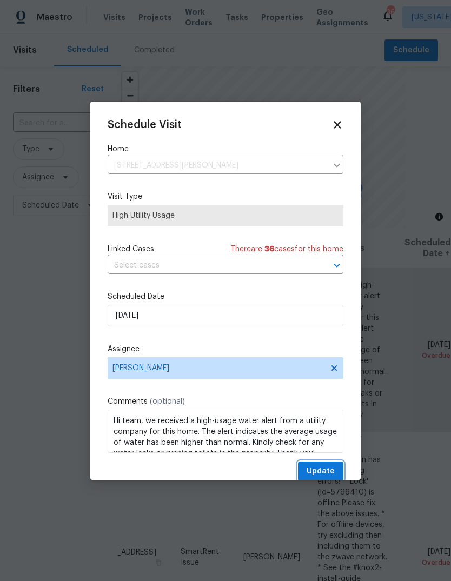
click at [325, 473] on span "Update" at bounding box center [320, 472] width 28 height 14
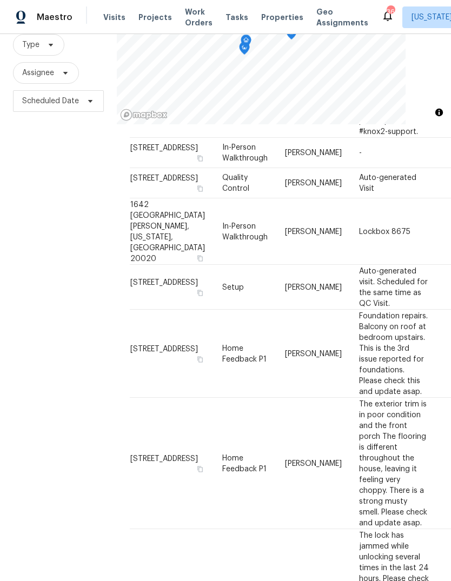
scroll to position [857, 0]
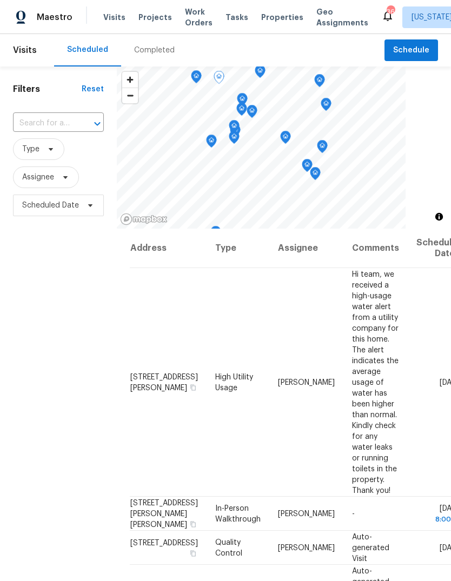
scroll to position [0, 0]
click at [143, 45] on div "Completed" at bounding box center [154, 50] width 41 height 11
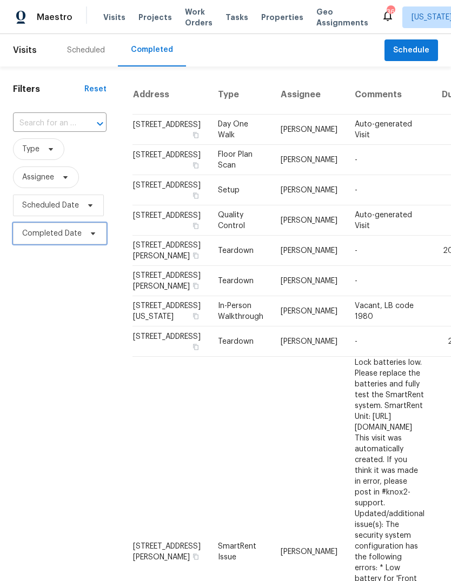
click at [33, 242] on span "Completed Date" at bounding box center [59, 234] width 93 height 22
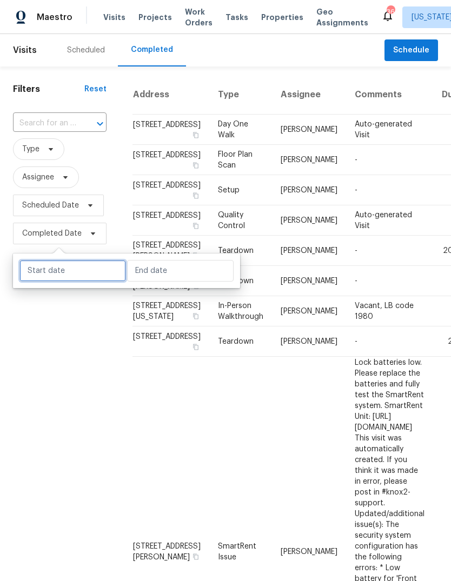
click at [46, 276] on input "text" at bounding box center [72, 271] width 106 height 22
select select "7"
select select "2025"
select select "8"
select select "2025"
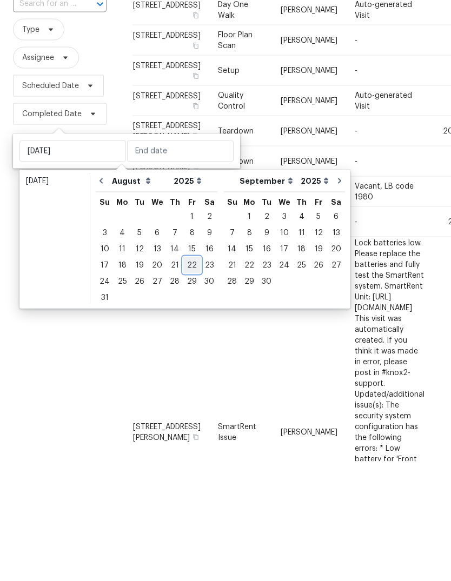
click at [186, 377] on div "22" at bounding box center [191, 385] width 17 height 16
type input "[DATE]"
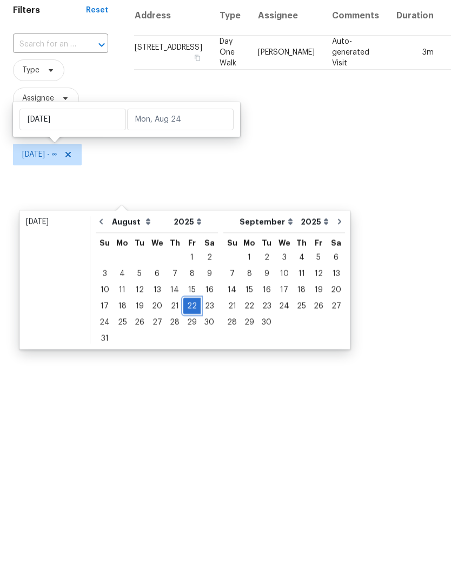
click at [184, 377] on div "22" at bounding box center [191, 384] width 17 height 15
type input "[DATE]"
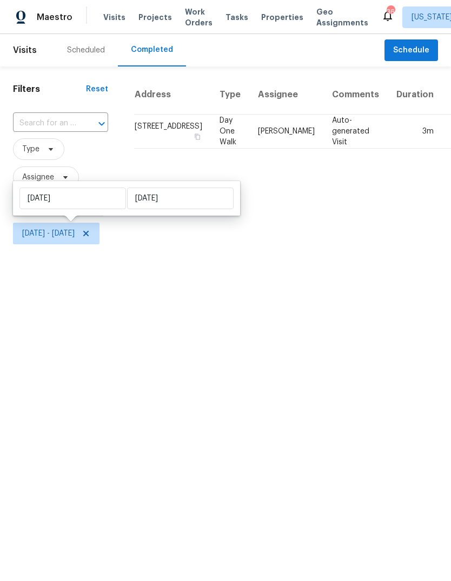
click at [46, 248] on html "Maestro Visits Projects Work Orders Tasks Properties Geo Assignments 36 Washing…" at bounding box center [225, 124] width 451 height 248
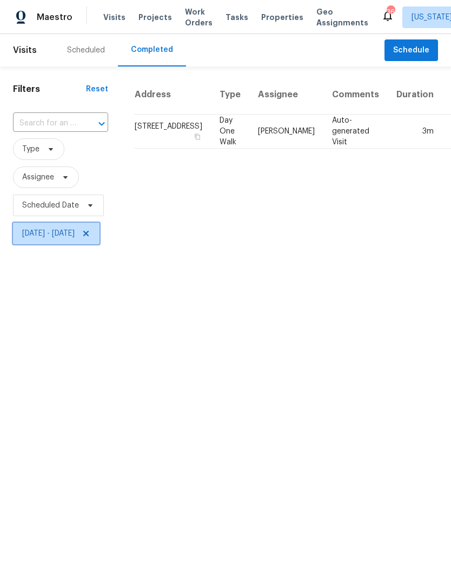
click at [80, 242] on span "Fri, Aug 22 - Fri, Aug 22" at bounding box center [56, 234] width 86 height 22
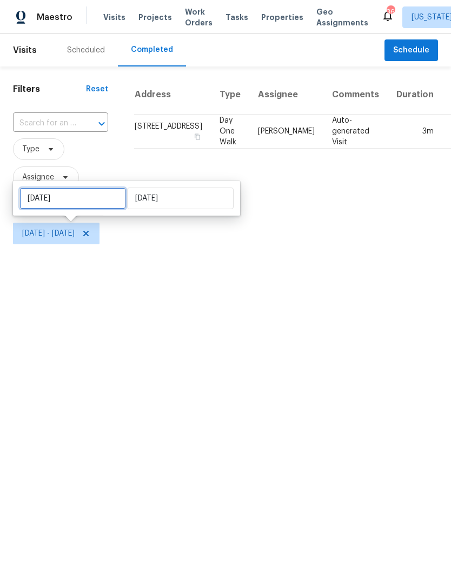
click at [54, 191] on input "[DATE]" at bounding box center [72, 199] width 106 height 22
select select "7"
select select "2025"
select select "8"
select select "2025"
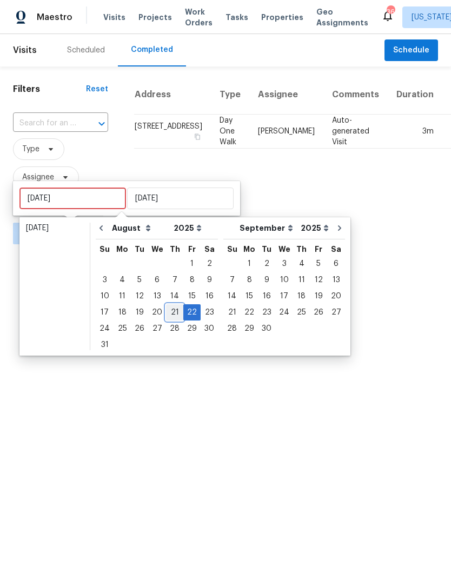
click at [170, 317] on div "21" at bounding box center [174, 312] width 17 height 15
type input "[DATE]"
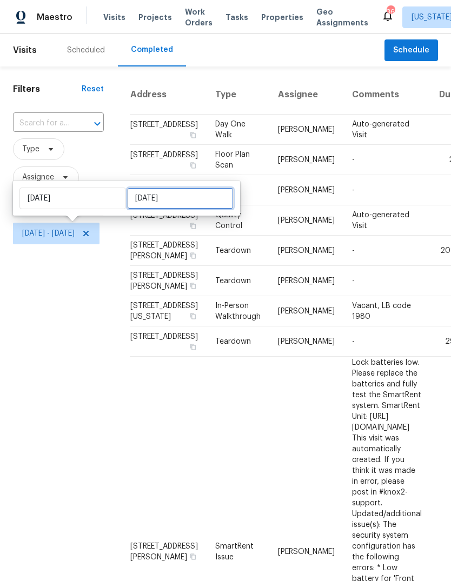
click at [163, 198] on input "[DATE]" at bounding box center [180, 199] width 106 height 22
select select "7"
select select "2025"
select select "8"
select select "2025"
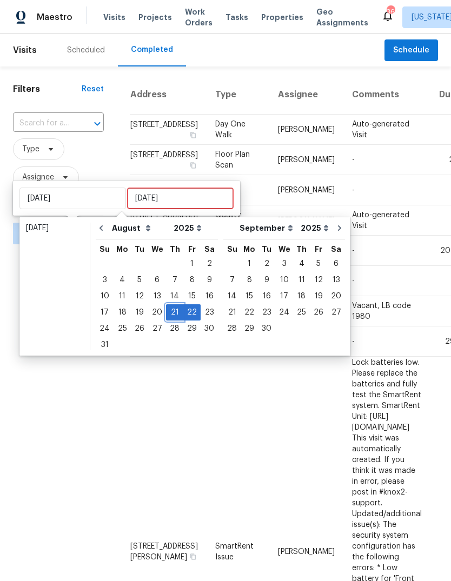
click at [170, 312] on div "21" at bounding box center [174, 312] width 17 height 15
type input "[DATE]"
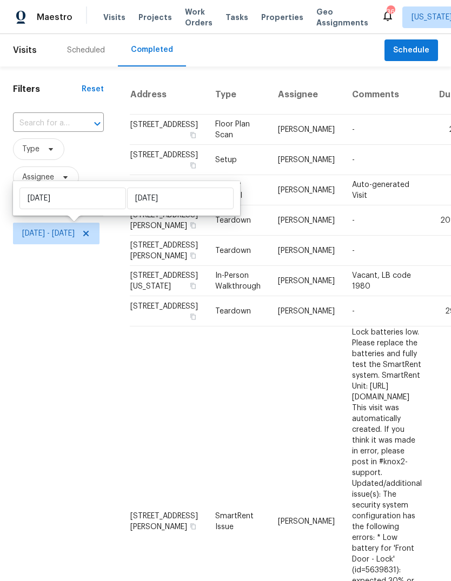
click at [43, 330] on div "Filters Reset ​ Type Assignee Scheduled Date Thu, Aug 21 - Thu, Aug 21" at bounding box center [58, 456] width 117 height 780
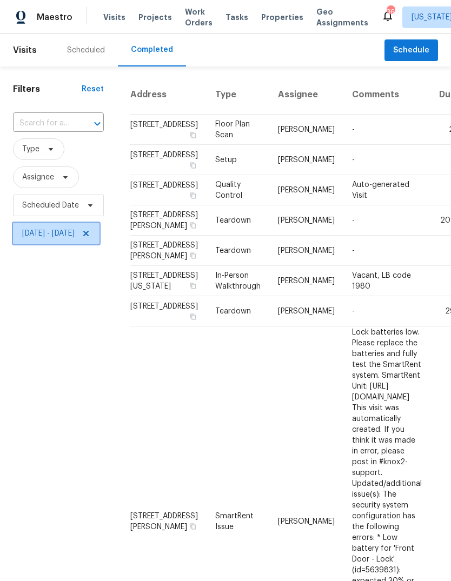
click at [28, 235] on span "Thu, Aug 21 - Thu, Aug 21" at bounding box center [48, 233] width 52 height 11
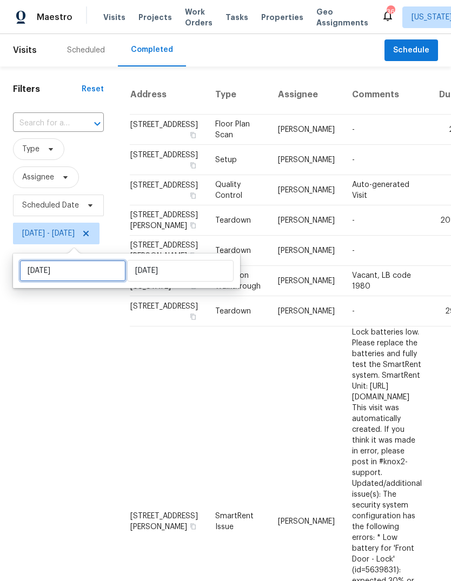
click at [54, 278] on input "[DATE]" at bounding box center [72, 271] width 106 height 22
select select "7"
select select "2025"
select select "8"
select select "2025"
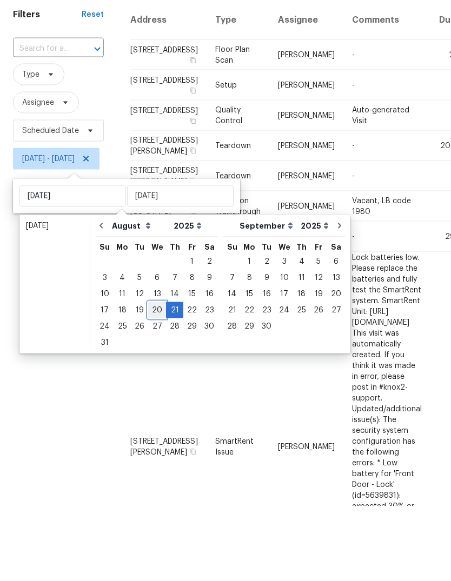
click at [154, 377] on div "20" at bounding box center [157, 384] width 18 height 15
type input "[DATE]"
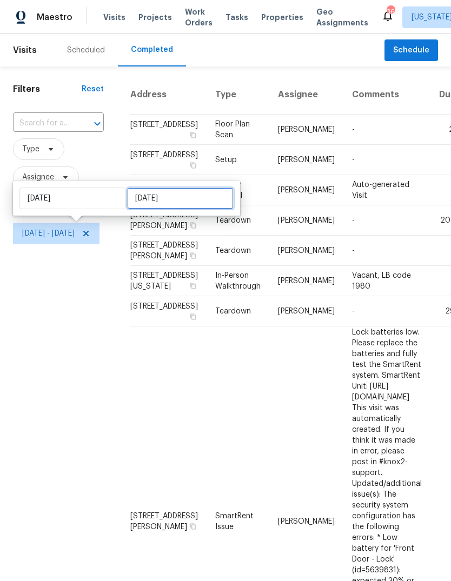
click at [156, 199] on input "[DATE]" at bounding box center [180, 199] width 106 height 22
select select "7"
select select "2025"
select select "8"
select select "2025"
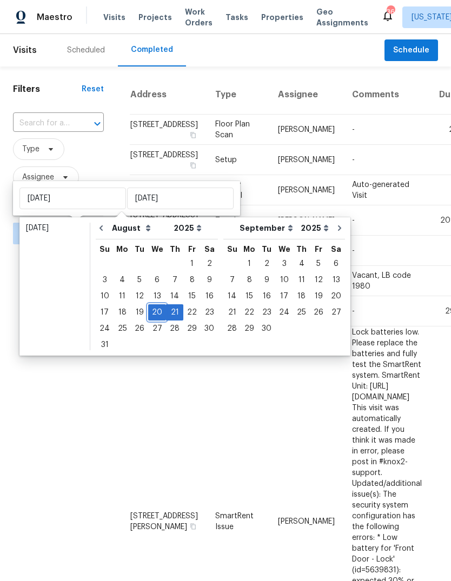
click at [156, 310] on div "20" at bounding box center [157, 312] width 18 height 15
type input "[DATE]"
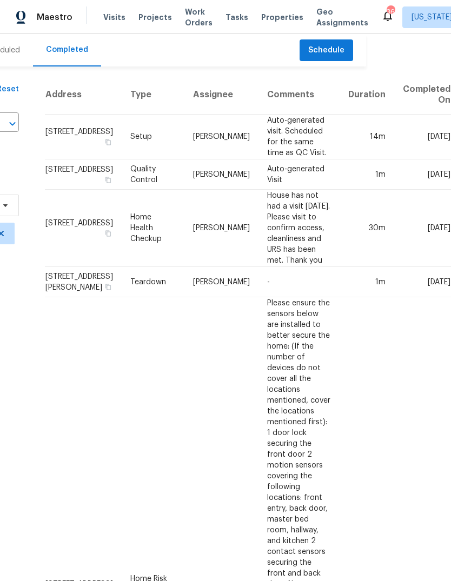
scroll to position [0, 85]
click at [405, 138] on td "[DATE]" at bounding box center [422, 137] width 57 height 45
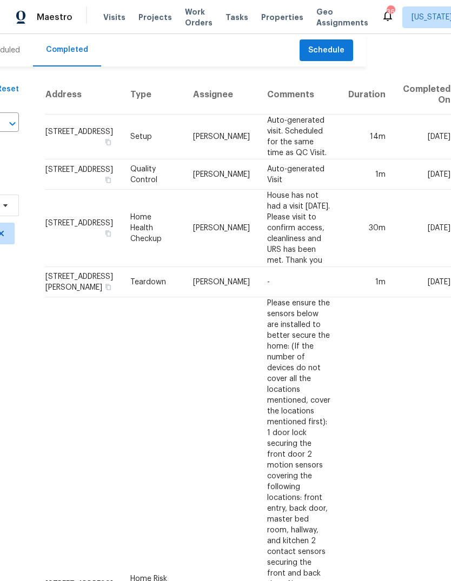
scroll to position [0, 85]
click at [366, 267] on td "30m" at bounding box center [366, 228] width 55 height 77
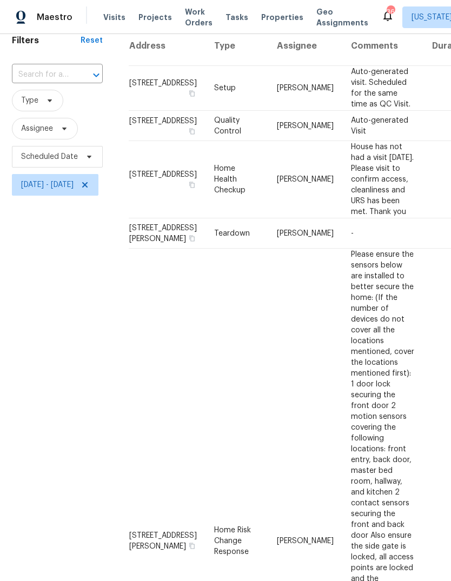
scroll to position [48, 1]
click at [391, 249] on td "-" at bounding box center [382, 234] width 81 height 30
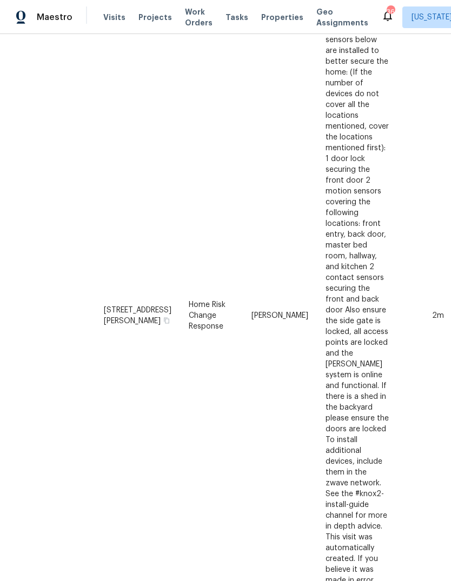
scroll to position [358, 36]
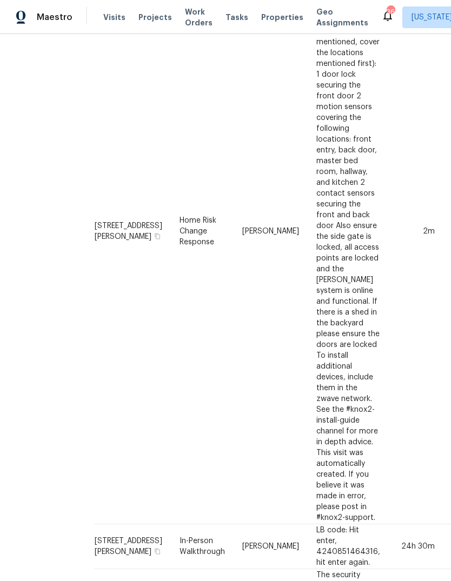
click at [351, 423] on td "Please ensure the sensors below are installed to better secure the home: (If th…" at bounding box center [347, 231] width 81 height 585
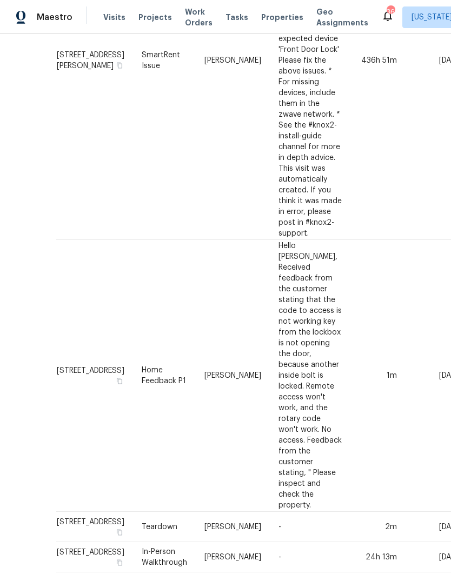
scroll to position [1616, 75]
click at [350, 529] on td "-" at bounding box center [309, 527] width 81 height 30
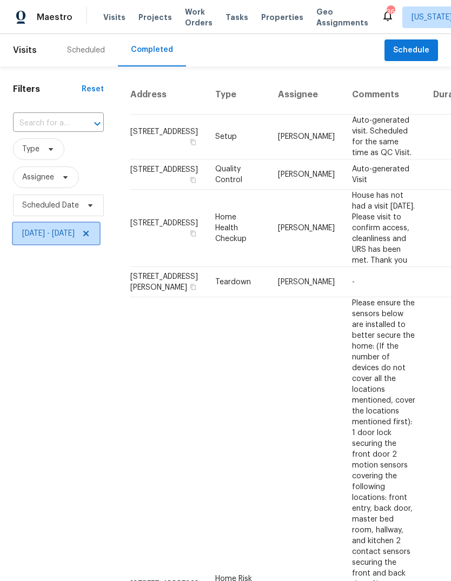
click at [90, 237] on span at bounding box center [84, 233] width 12 height 9
